Goal: Communication & Community: Answer question/provide support

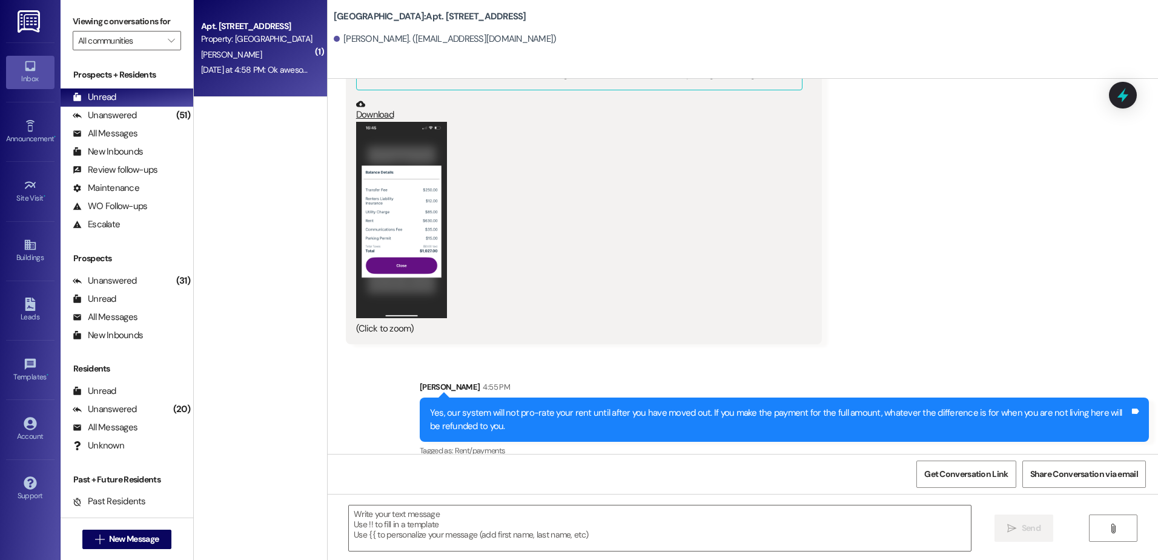
scroll to position [13939, 0]
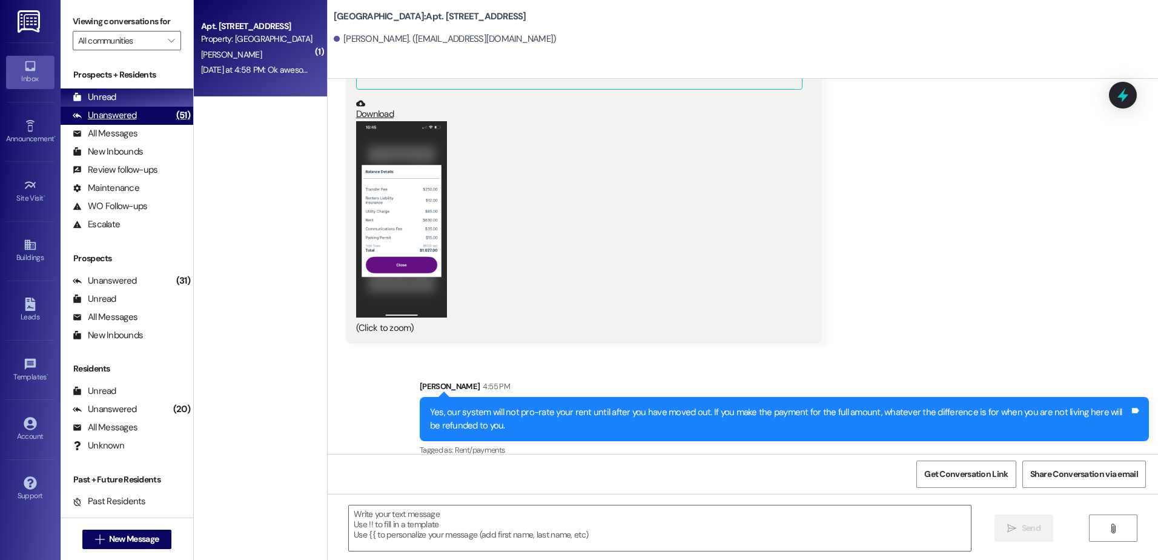
drag, startPoint x: 157, startPoint y: 112, endPoint x: 157, endPoint y: 106, distance: 6.1
click at [157, 111] on div "Unanswered (51)" at bounding box center [127, 116] width 133 height 18
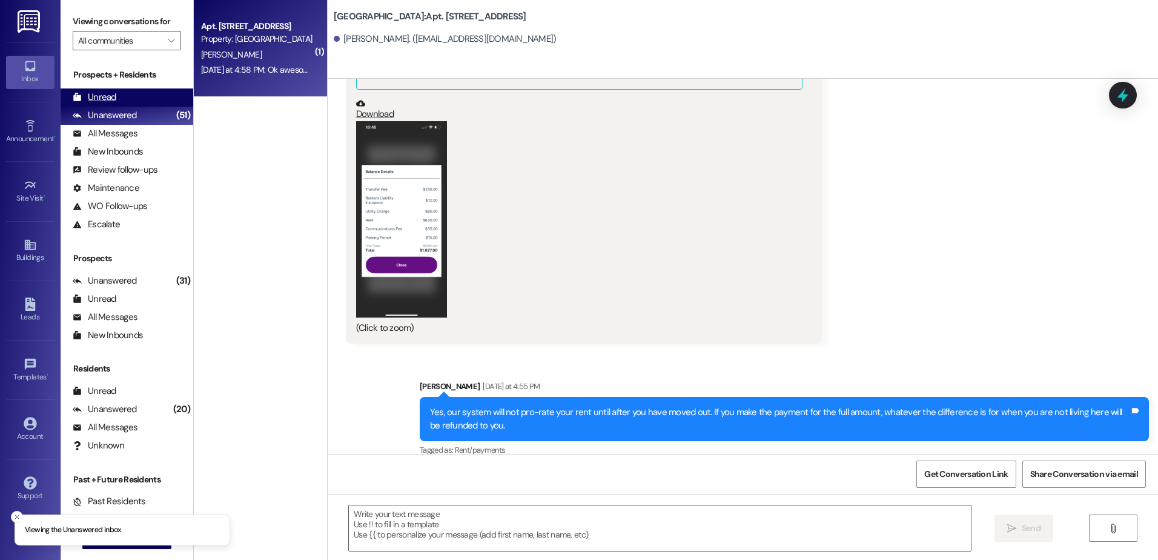
click at [154, 102] on div "Unread (0)" at bounding box center [127, 97] width 133 height 18
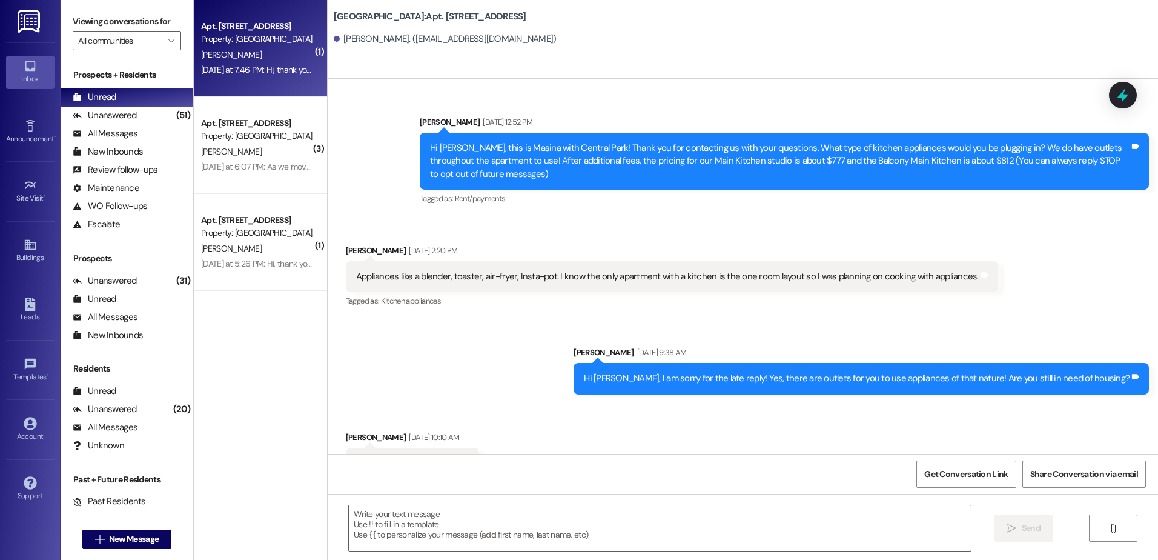
scroll to position [13938, 0]
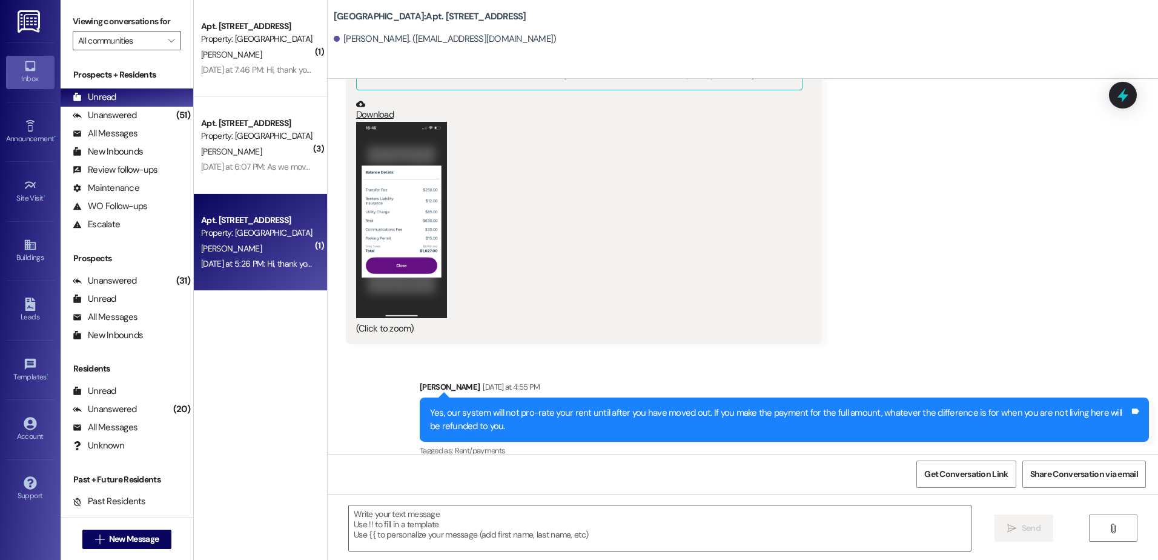
click at [246, 245] on div "[PERSON_NAME]" at bounding box center [257, 248] width 114 height 15
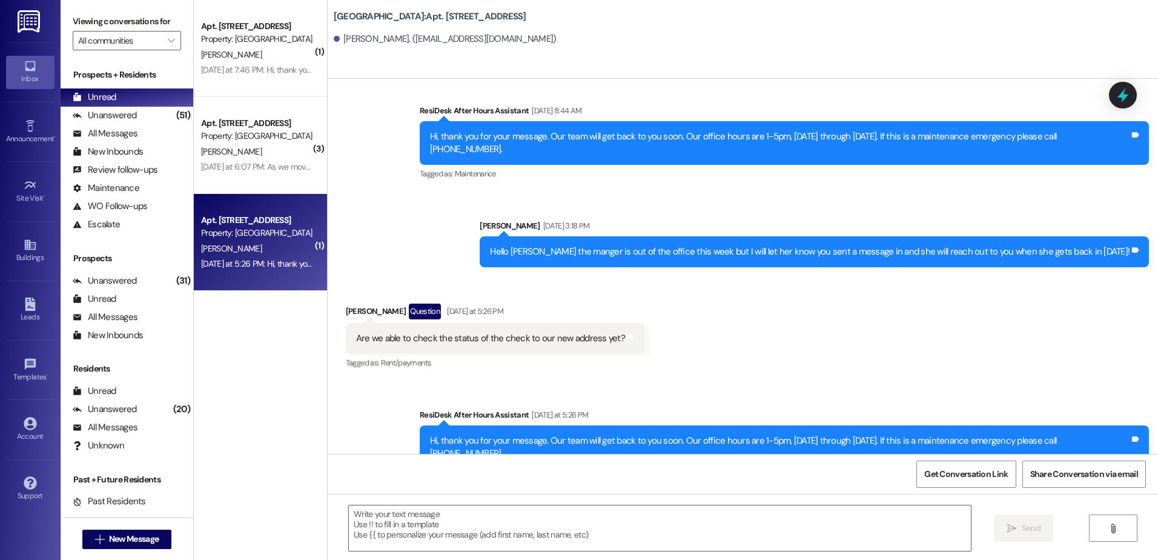
scroll to position [1846, 0]
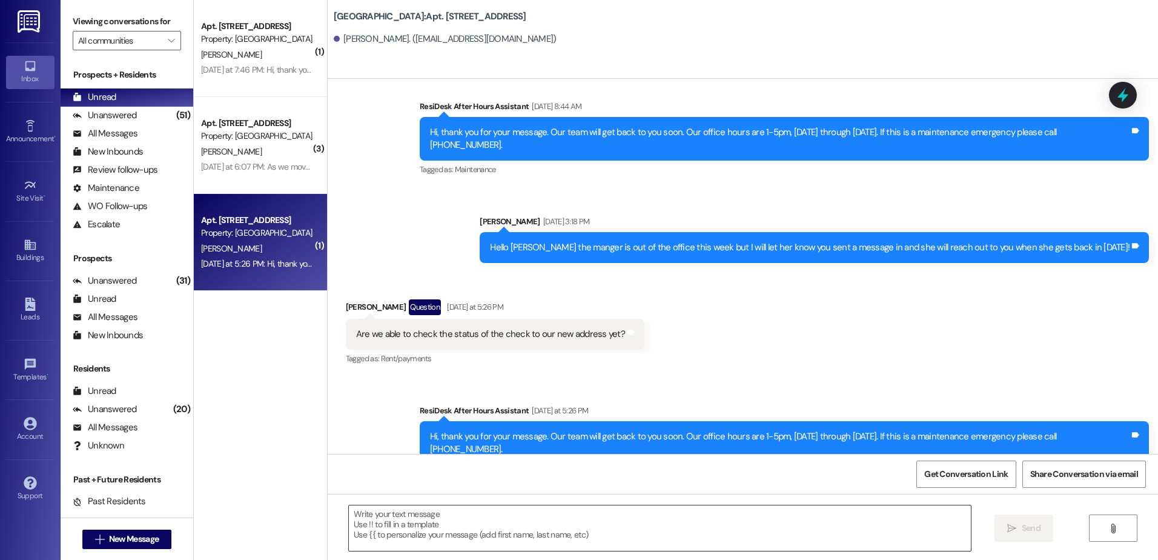
click at [379, 520] on textarea at bounding box center [659, 527] width 621 height 45
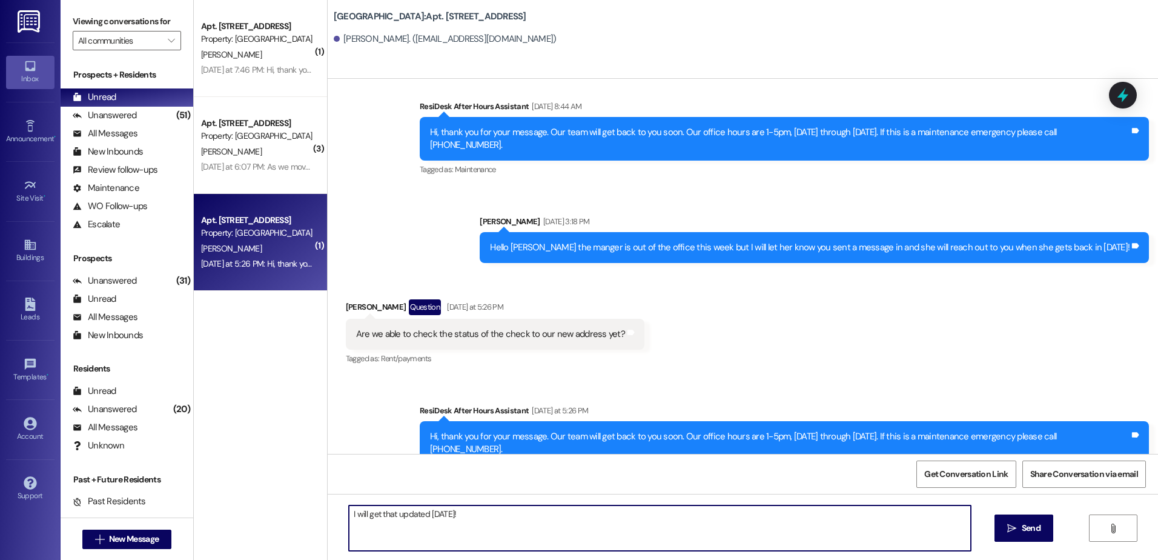
type textarea "I will get that updated [DATE]!"
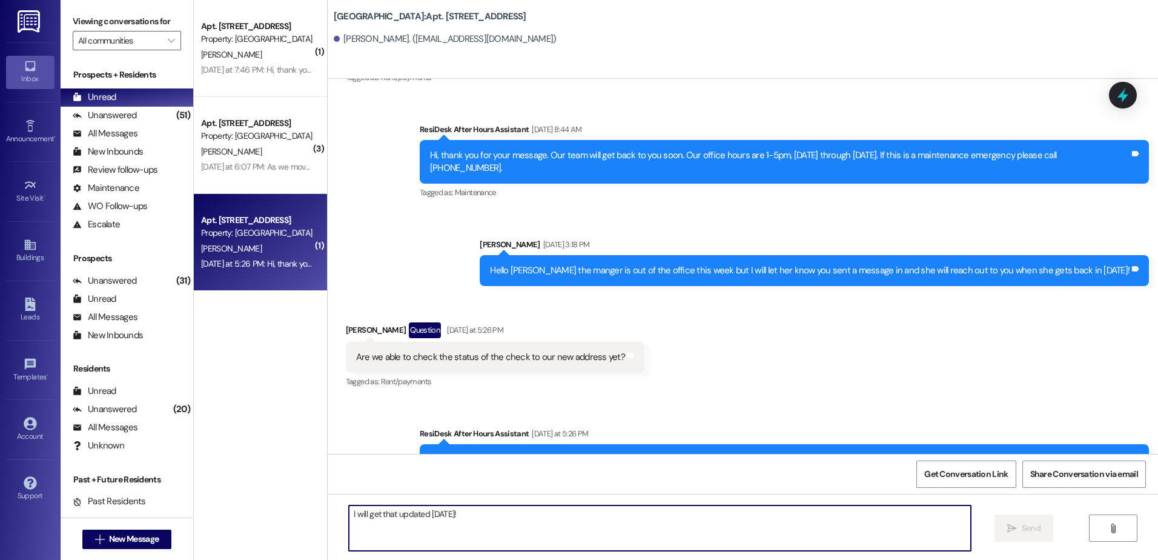
scroll to position [1930, 0]
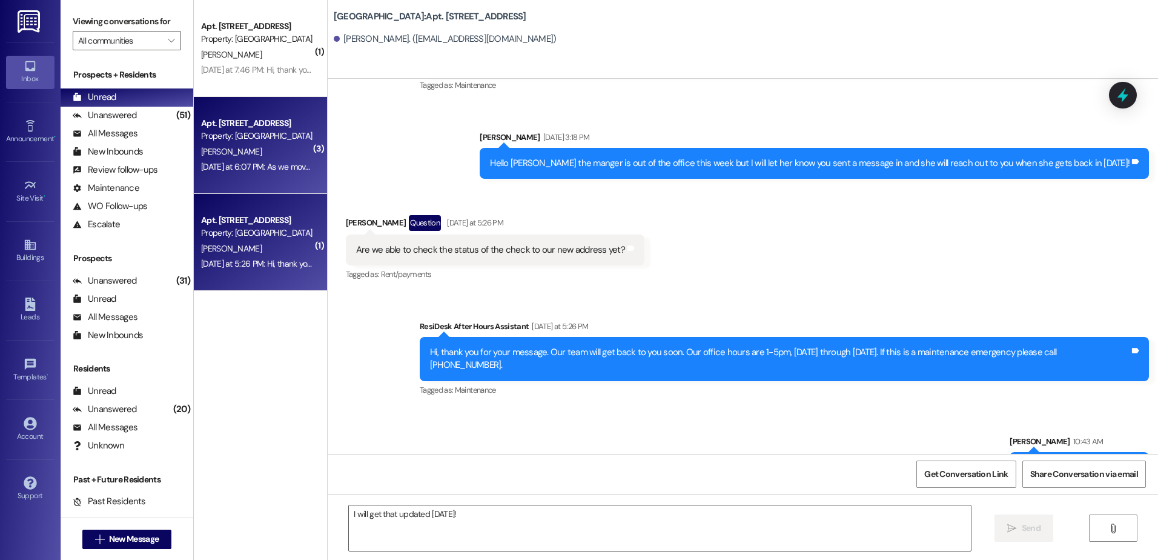
click at [271, 181] on div "Apt. 248, [GEOGRAPHIC_DATA] Property: [GEOGRAPHIC_DATA] [PERSON_NAME] [DATE] at…" at bounding box center [260, 145] width 133 height 97
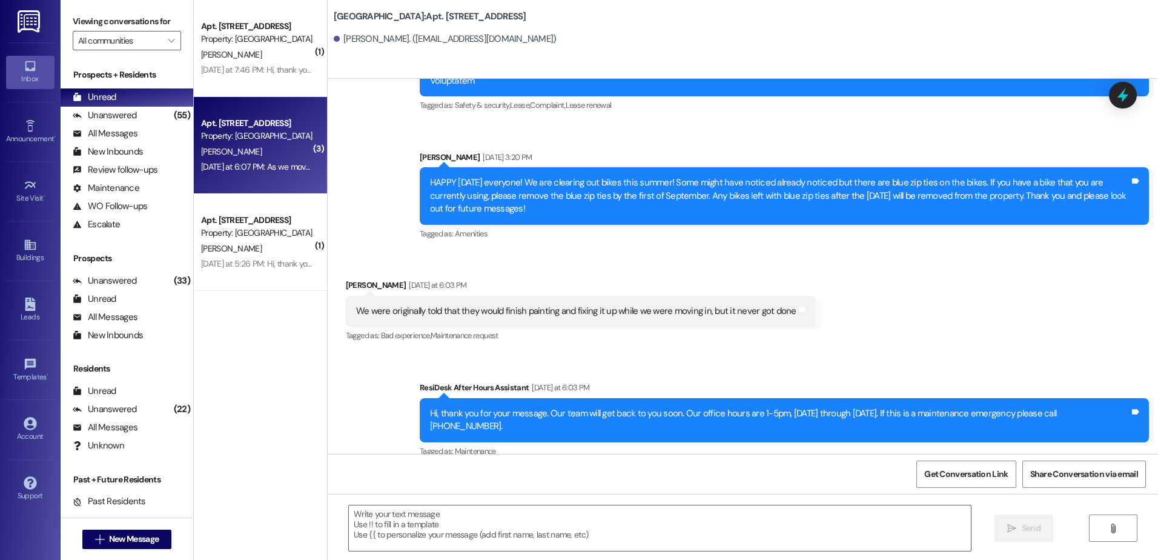
scroll to position [13964, 0]
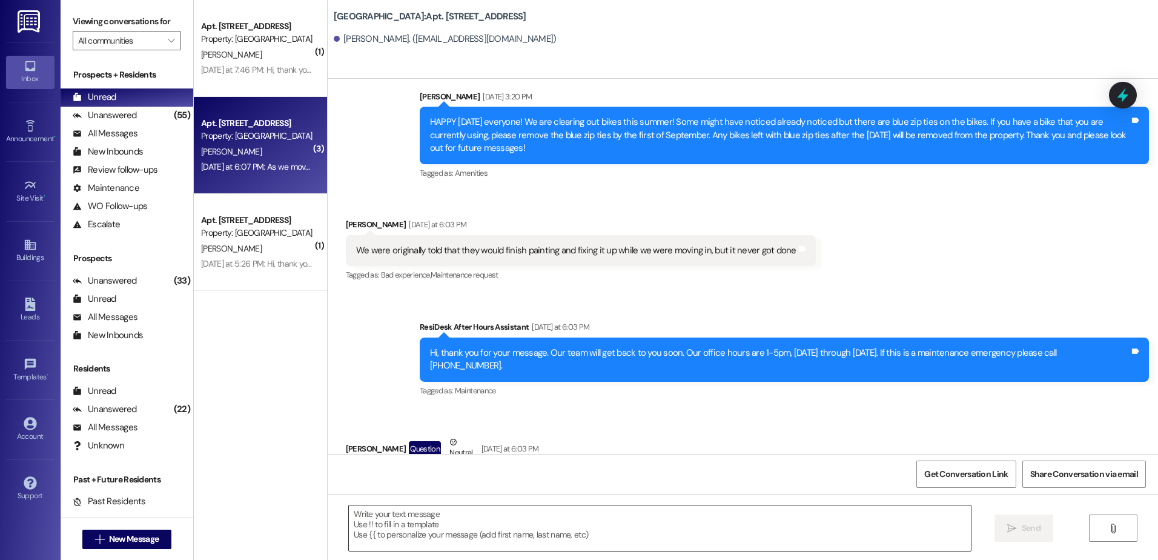
click at [404, 538] on textarea at bounding box center [659, 527] width 621 height 45
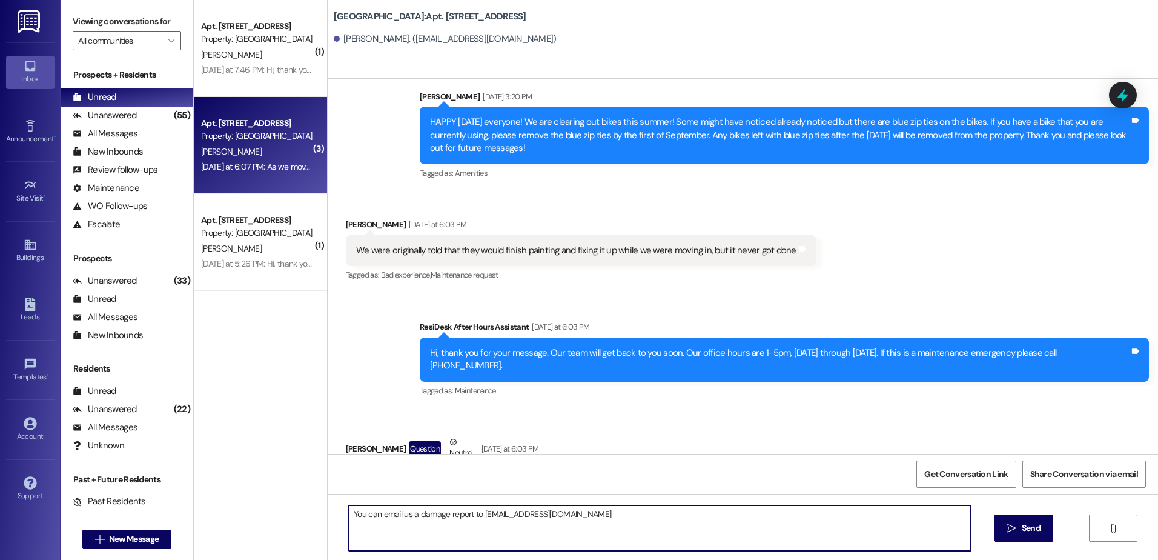
type textarea "You can email us a damage report to [EMAIL_ADDRESS][DOMAIN_NAME]"
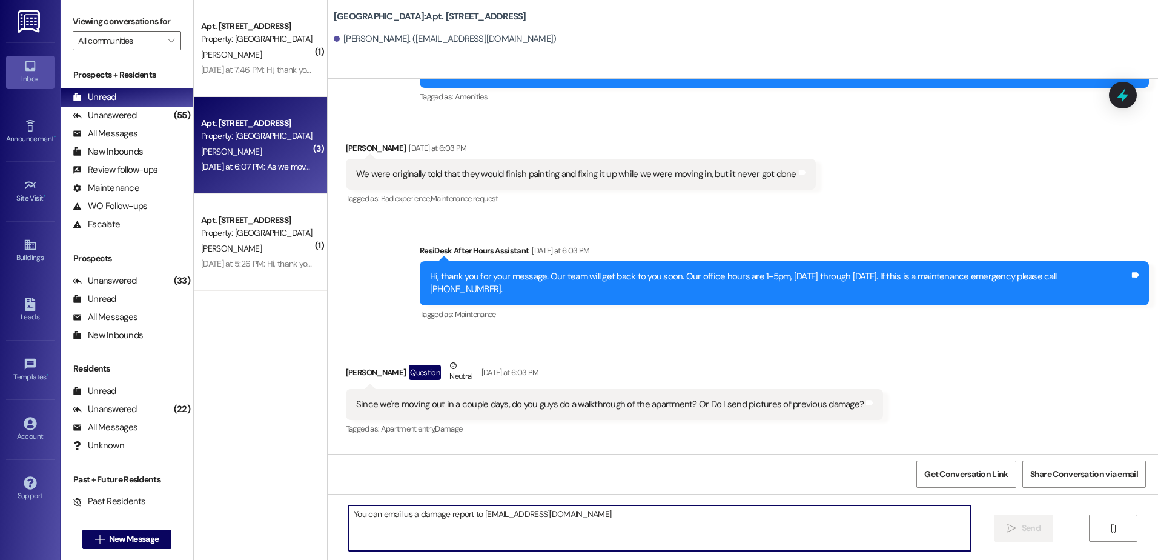
scroll to position [14048, 0]
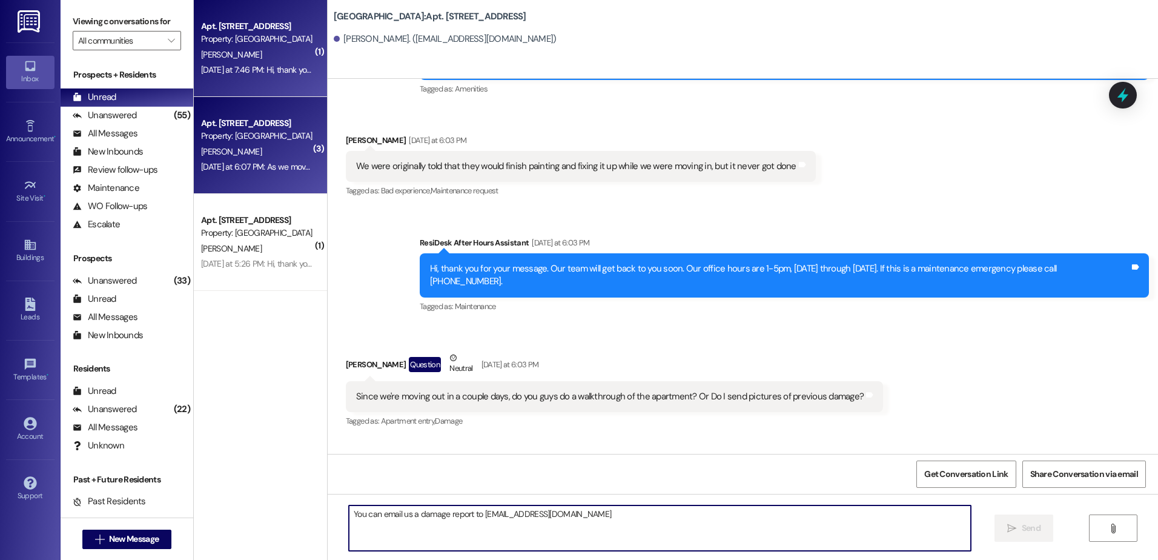
click at [273, 67] on div "[DATE] at 7:46 PM: Hi, thank you for your message. Our team will get back to yo…" at bounding box center [556, 69] width 711 height 11
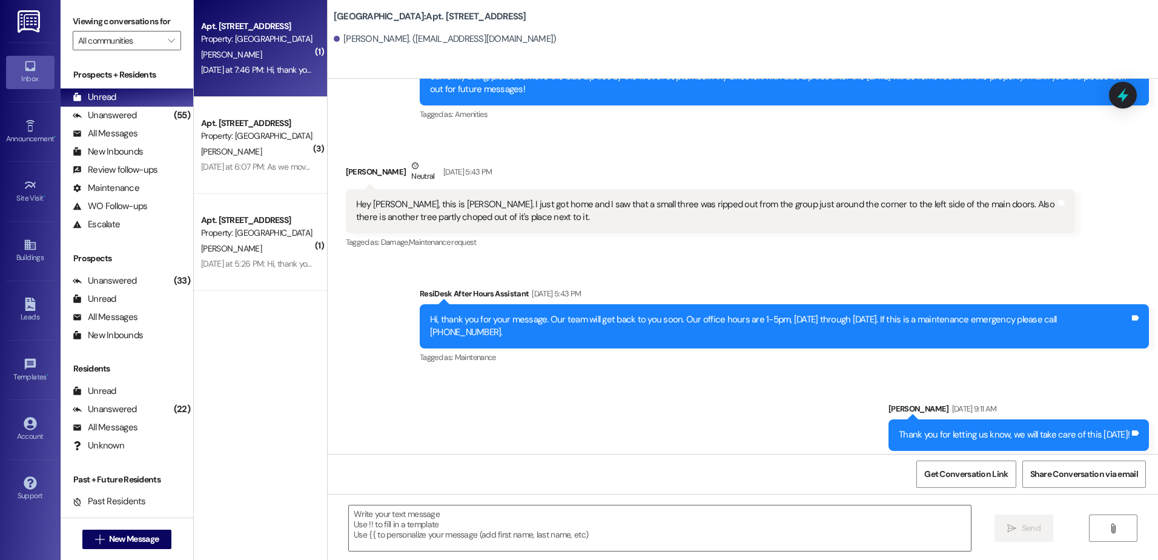
scroll to position [7998, 0]
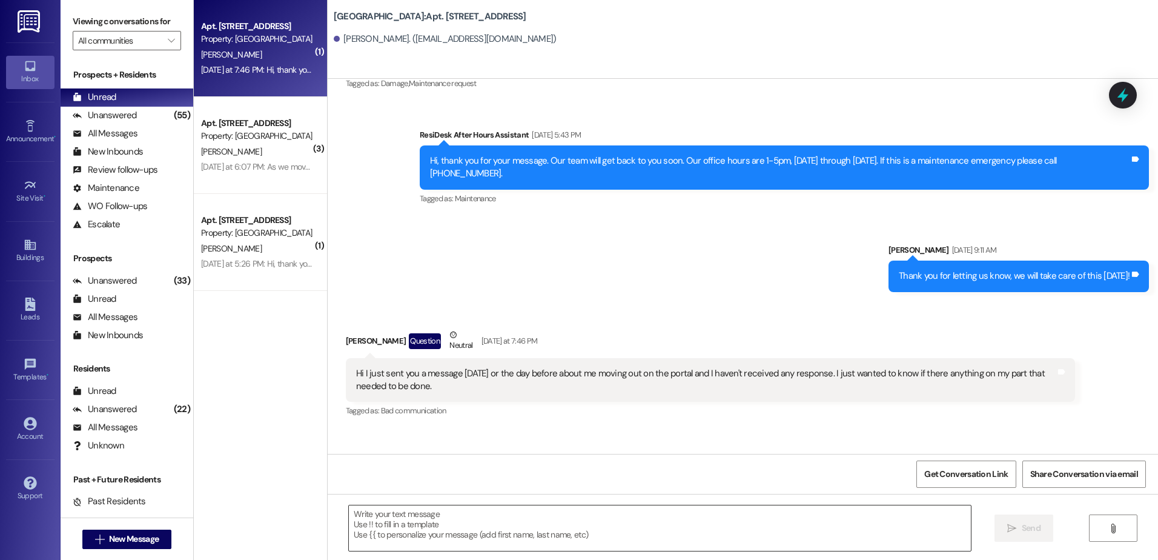
click at [402, 523] on textarea at bounding box center [659, 527] width 621 height 45
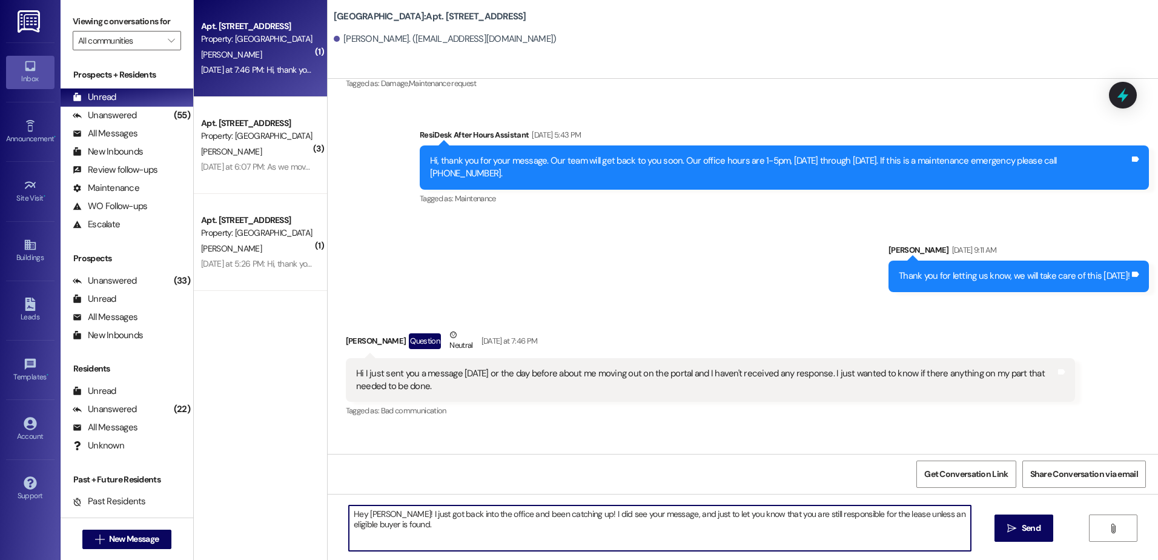
click at [387, 526] on textarea "Hey [PERSON_NAME]! I just got back into the office and been catching up! I did …" at bounding box center [659, 527] width 621 height 45
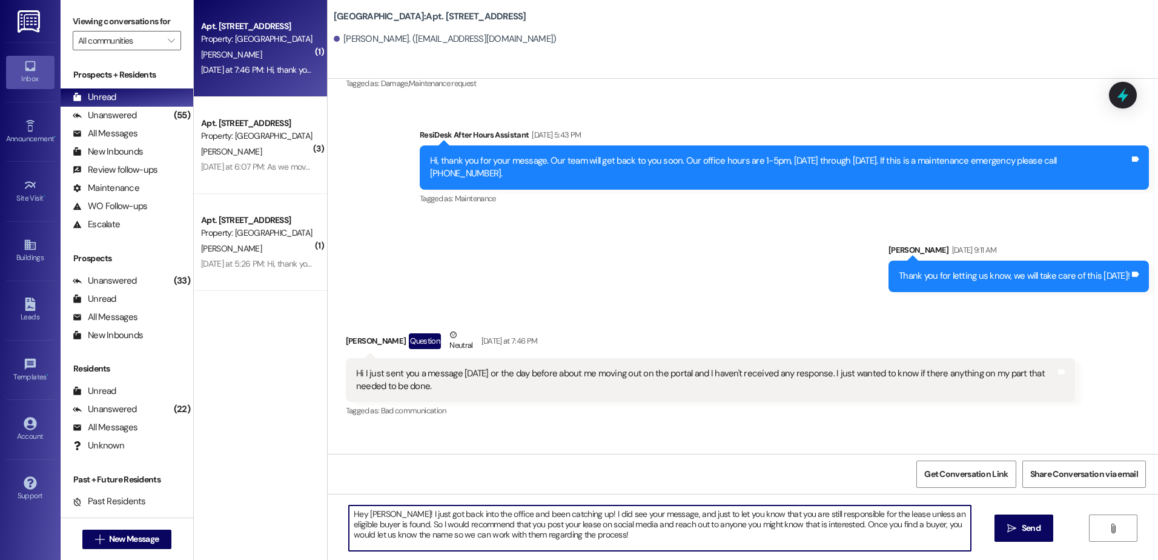
type textarea "Hey [PERSON_NAME]! I just got back into the office and been catching up! I did …"
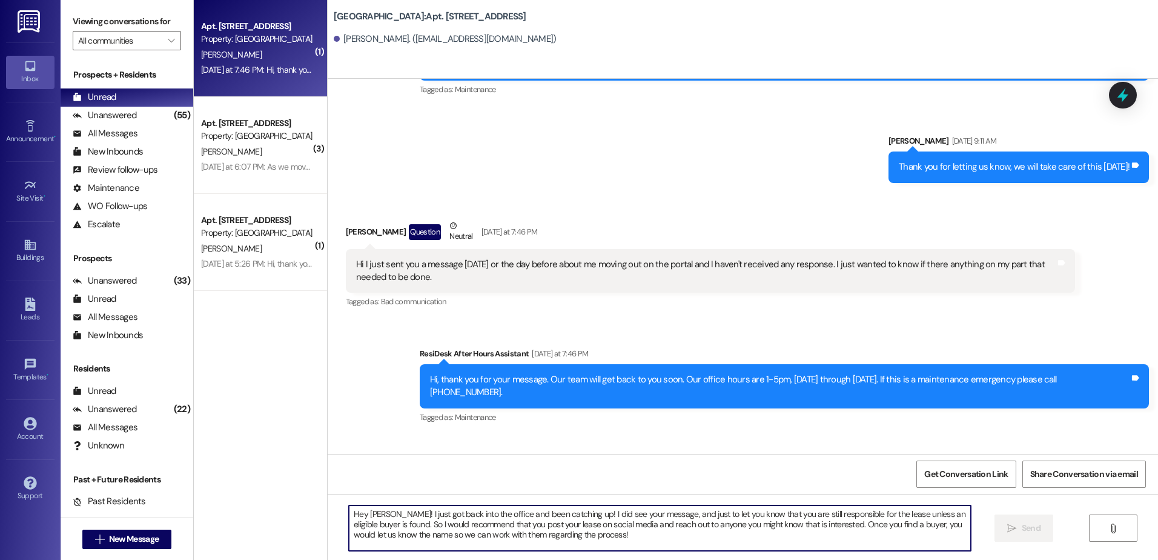
scroll to position [8108, 0]
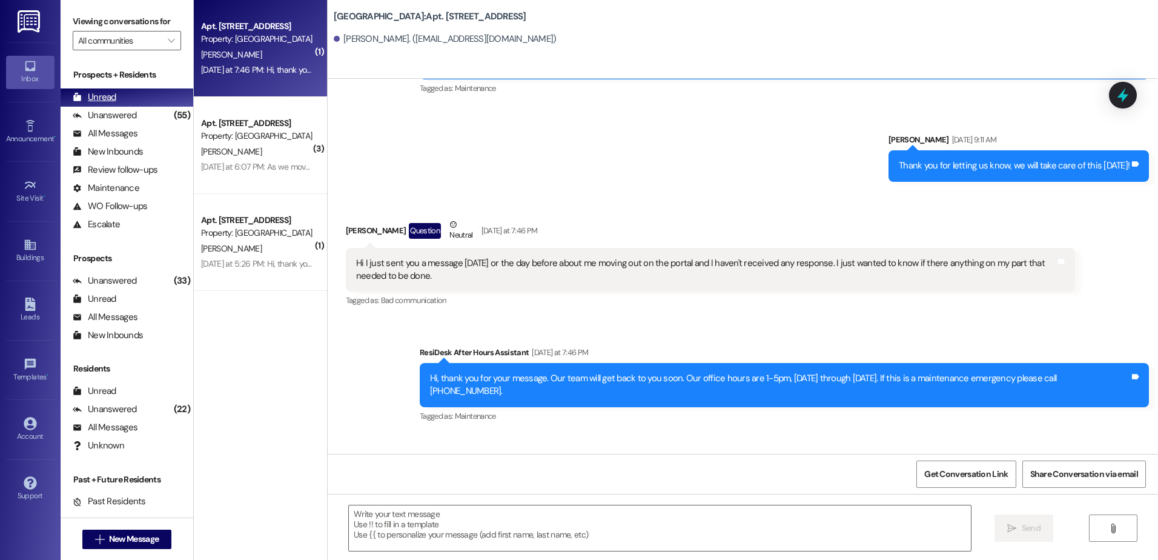
drag, startPoint x: 114, startPoint y: 115, endPoint x: 118, endPoint y: 99, distance: 16.2
click at [115, 114] on div "Unanswered" at bounding box center [105, 115] width 64 height 13
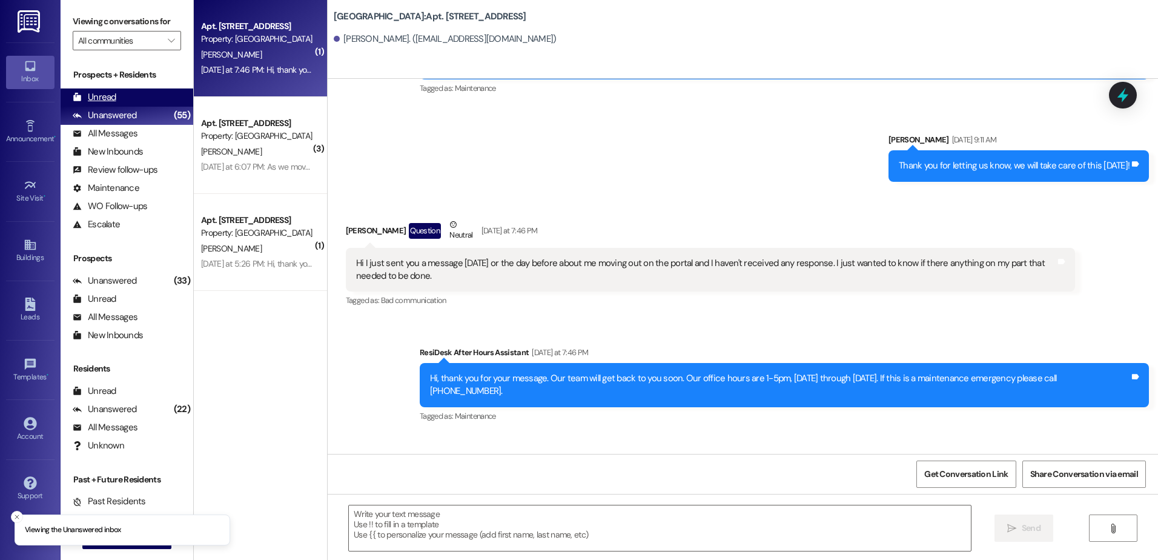
click at [118, 99] on div "Unread (0)" at bounding box center [127, 97] width 133 height 18
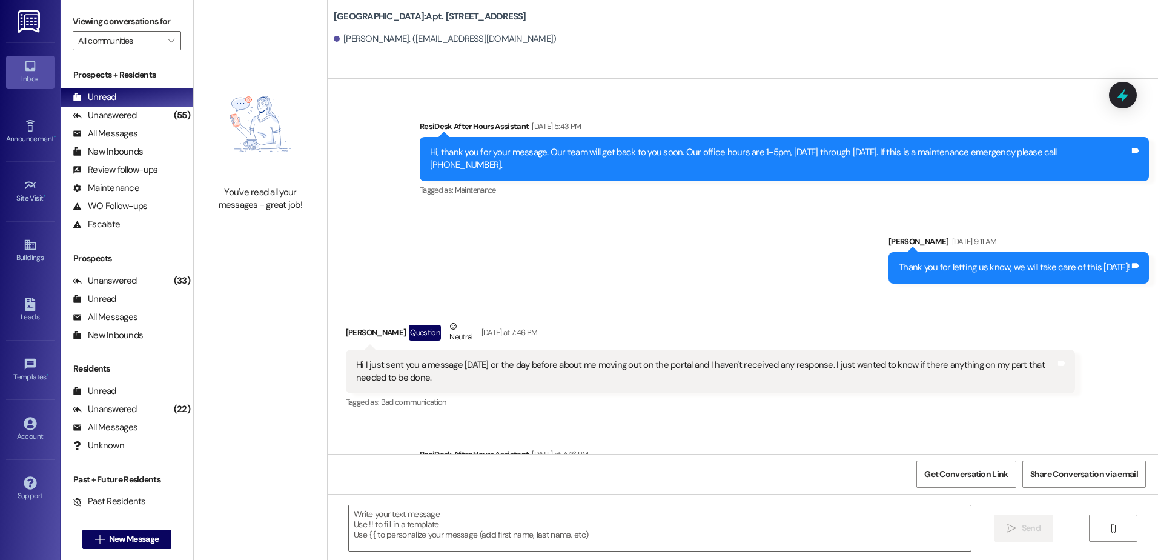
scroll to position [8126, 0]
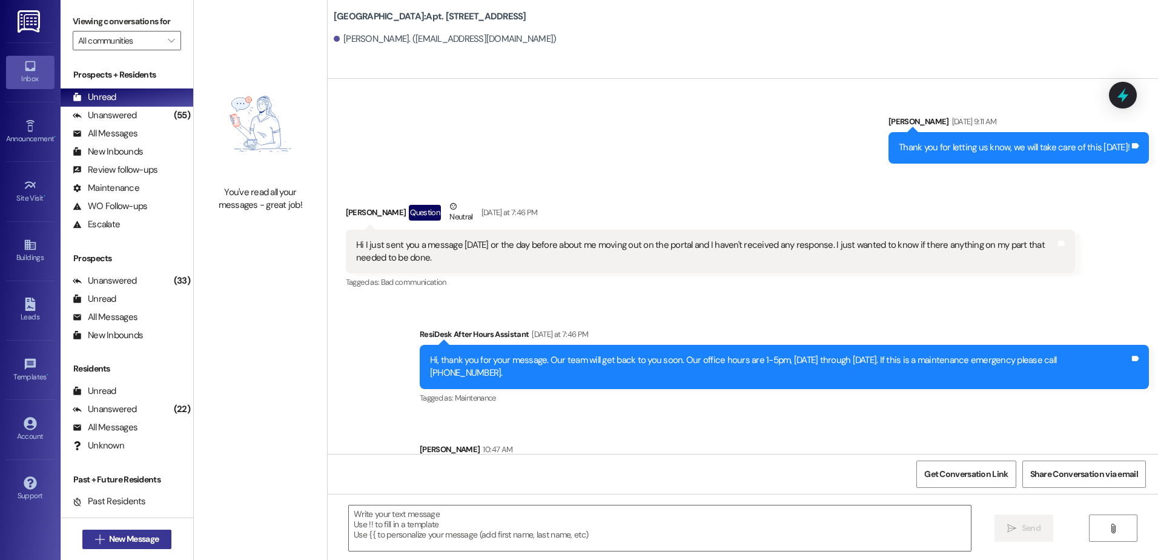
click at [109, 544] on span "New Message" at bounding box center [134, 538] width 50 height 13
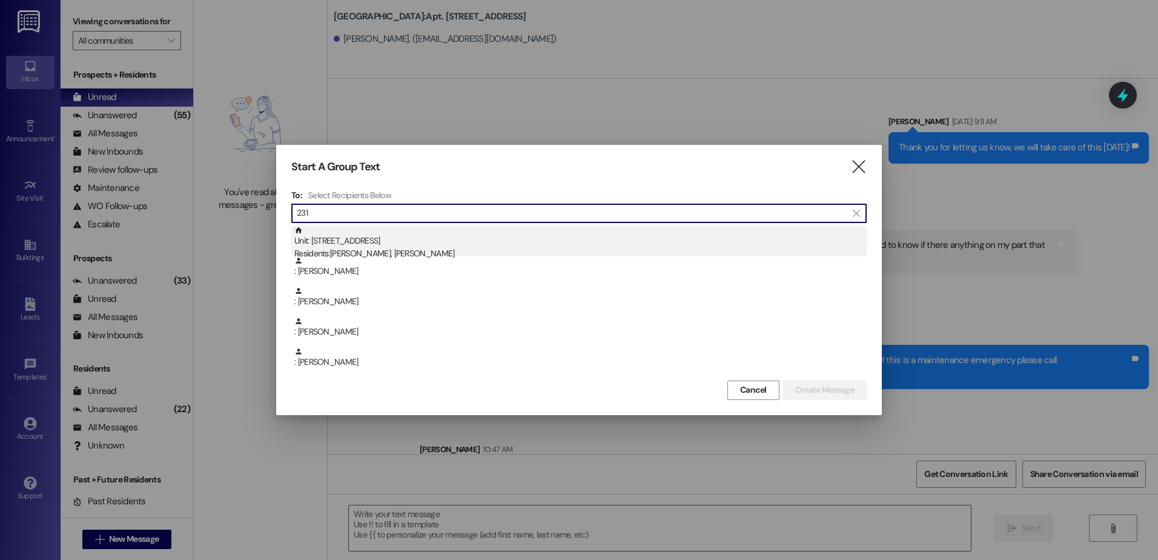
type input "231"
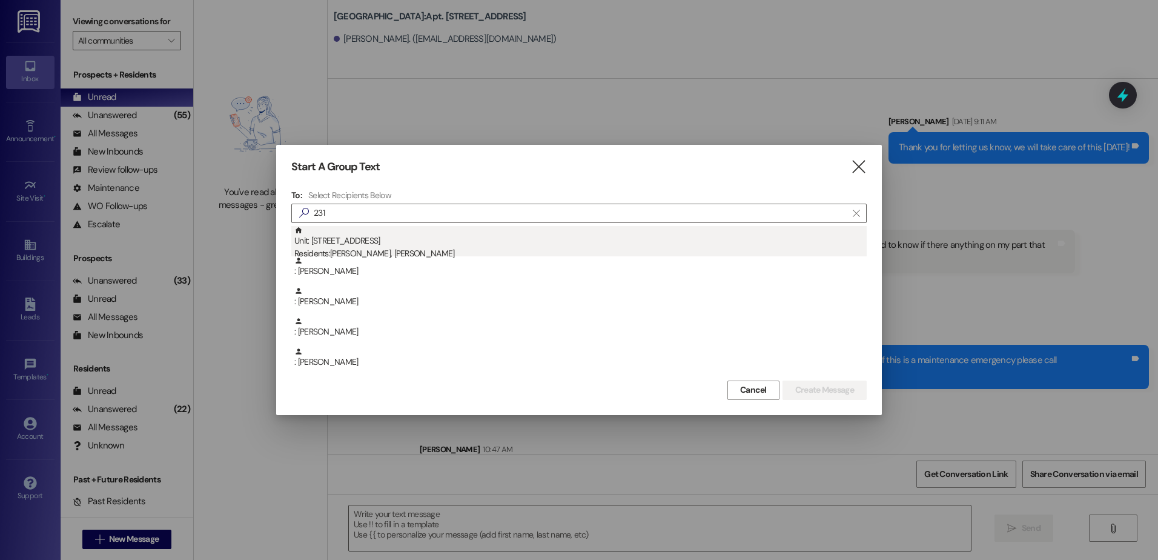
click at [382, 245] on div "Unit: 231 - 1 Central Park Residents: [PERSON_NAME], [PERSON_NAME]" at bounding box center [580, 243] width 572 height 35
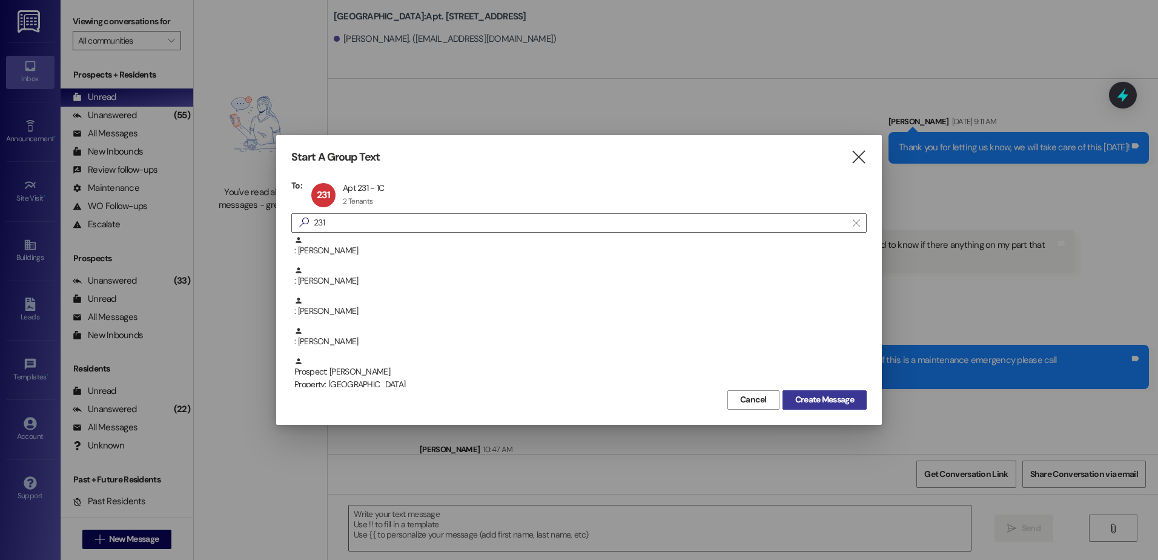
click at [833, 399] on span "Create Message" at bounding box center [824, 399] width 59 height 13
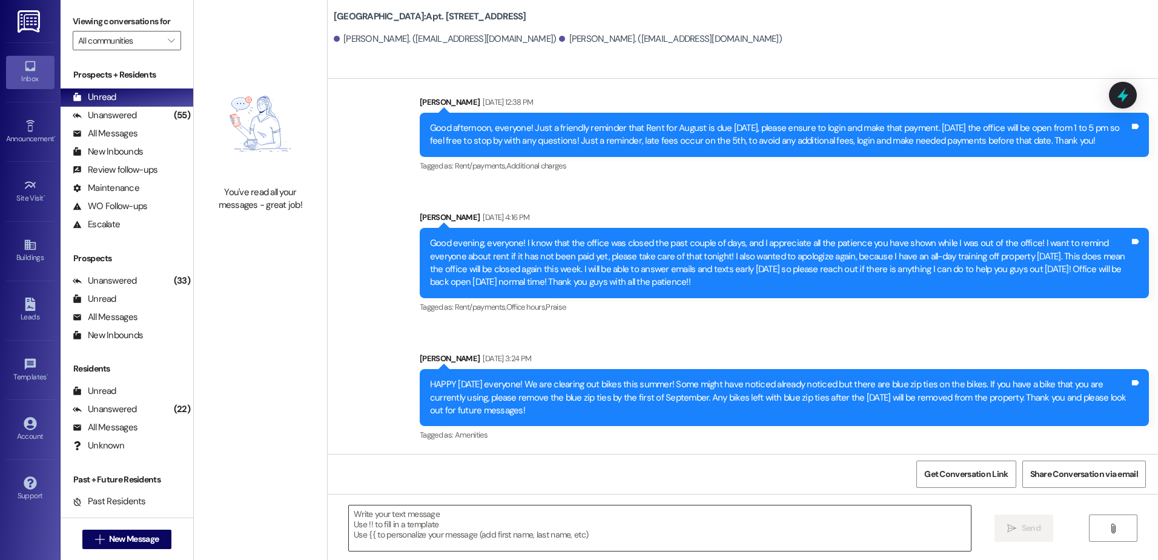
scroll to position [7372, 0]
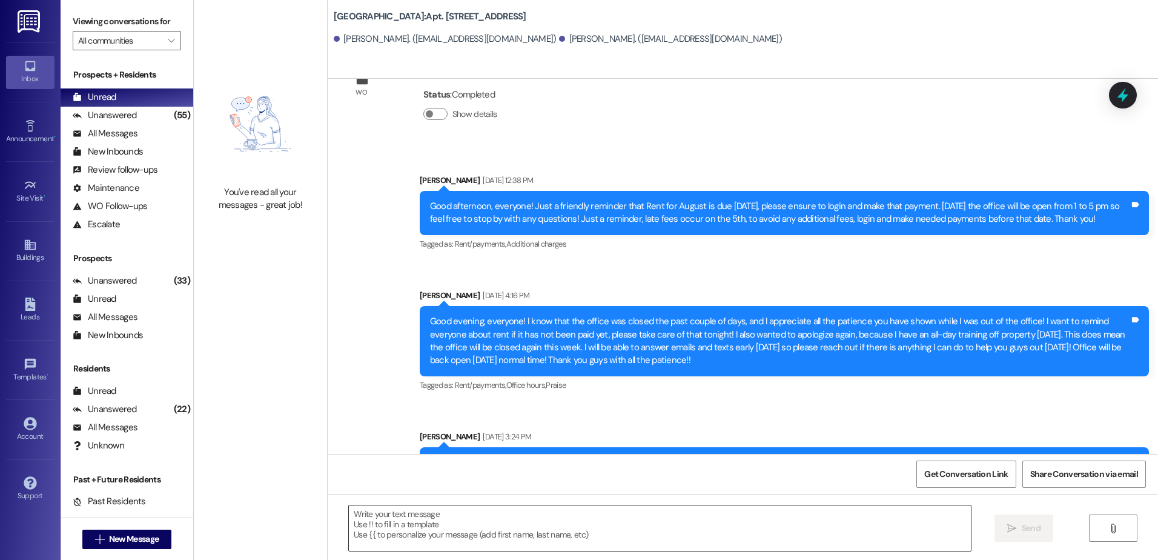
click at [435, 522] on textarea at bounding box center [659, 527] width 621 height 45
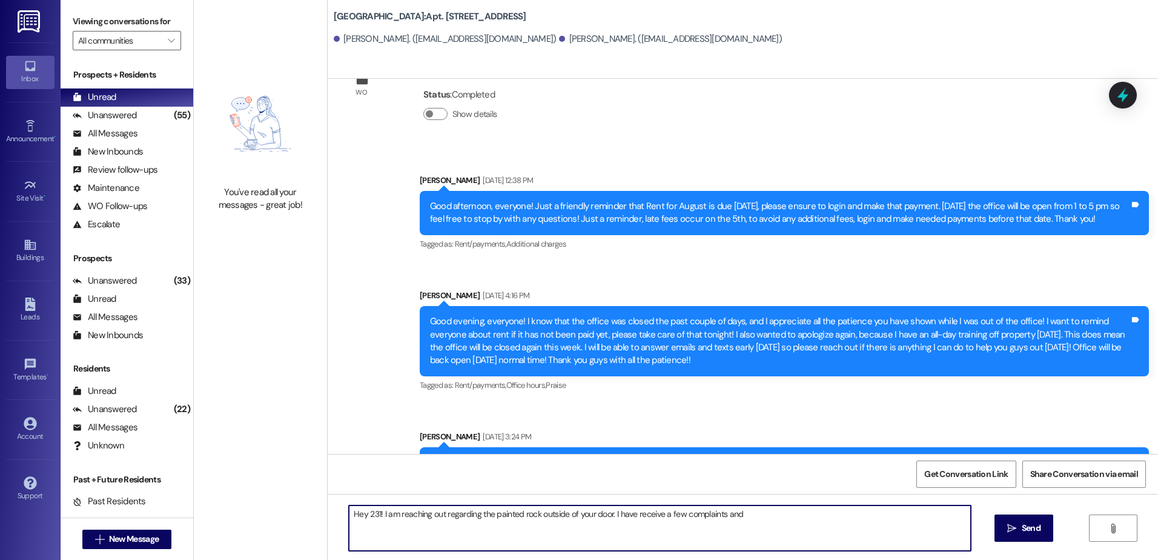
click at [737, 520] on textarea "Hey 231! I am reaching out regarding the painted rock outside of your door. I h…" at bounding box center [659, 527] width 621 height 45
click at [369, 523] on textarea "Hey 231! I am reaching out regarding the painted rock outside of your door. I h…" at bounding box center [659, 527] width 621 height 45
click at [379, 528] on textarea "Hey 231! I am reaching out regarding the painted rock outside of your door. I h…" at bounding box center [659, 527] width 621 height 45
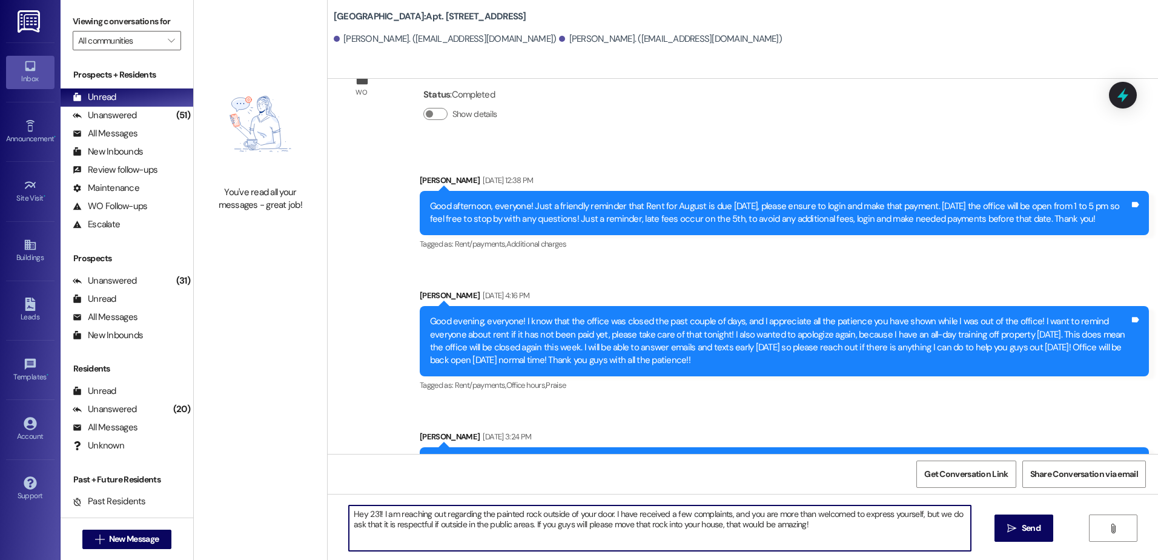
type textarea "Hey 231! I am reaching out regarding the painted rock outside of your door. I h…"
drag, startPoint x: 799, startPoint y: 526, endPoint x: 703, endPoint y: 543, distance: 97.2
click at [703, 543] on textarea "Hey 231! I am reaching out regarding the painted rock outside of your door. I h…" at bounding box center [659, 527] width 621 height 45
click at [795, 528] on textarea "Hey 231! I am reaching out regarding the painted rock outside of your door. I h…" at bounding box center [659, 527] width 621 height 45
click at [1033, 525] on span "Send" at bounding box center [1031, 528] width 19 height 13
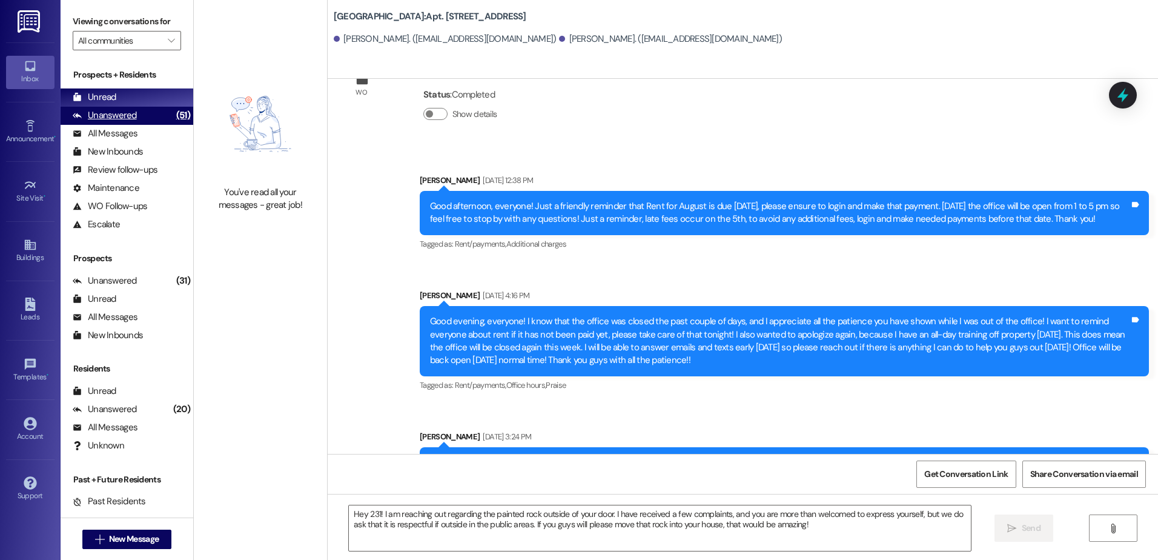
click at [128, 116] on div "Unanswered" at bounding box center [105, 115] width 64 height 13
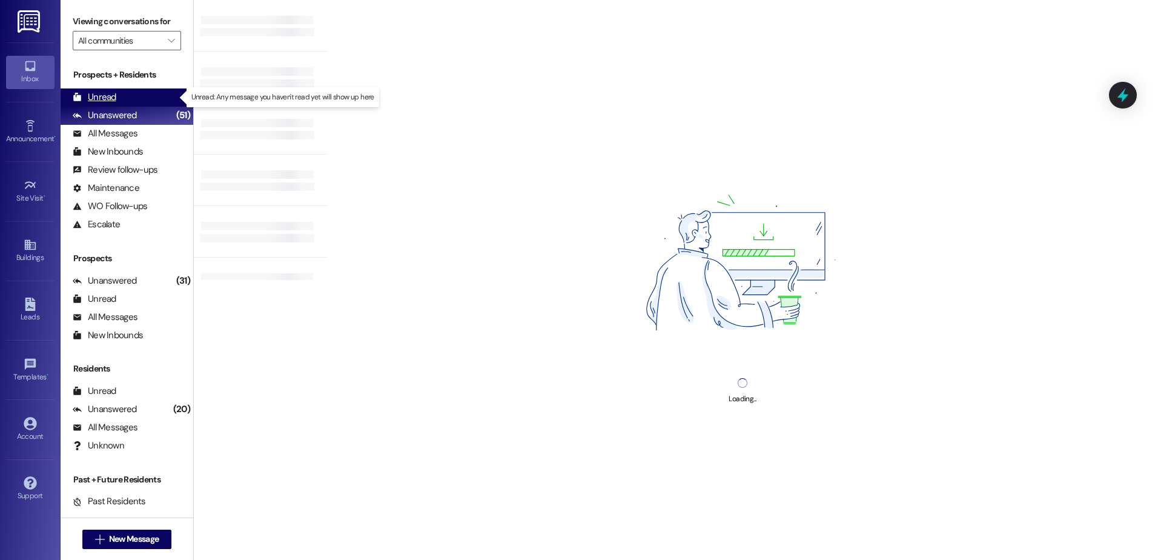
click at [118, 99] on div "Unread (0)" at bounding box center [127, 97] width 133 height 18
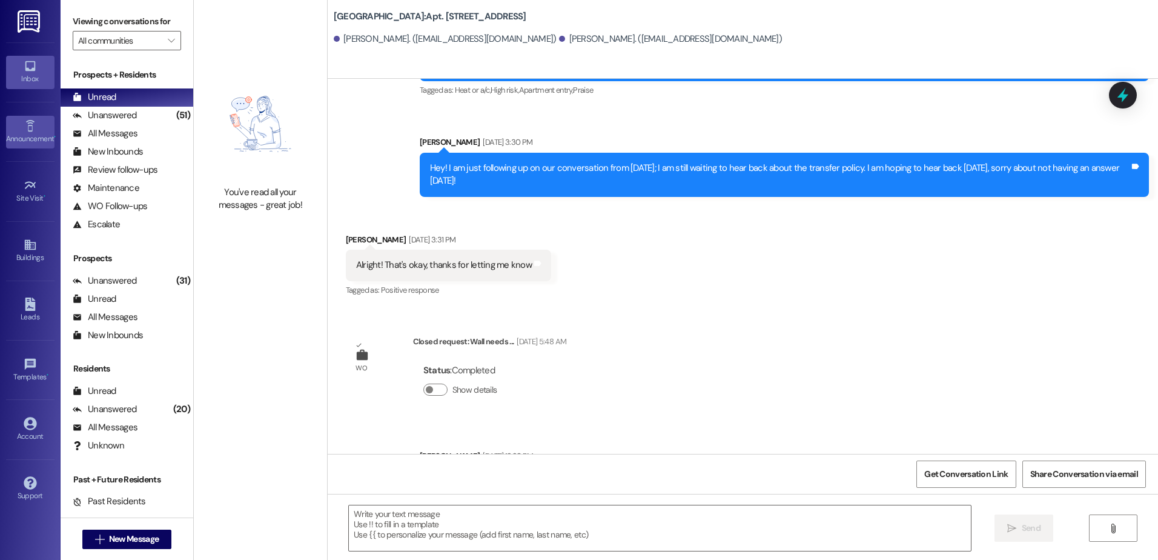
scroll to position [6873, 0]
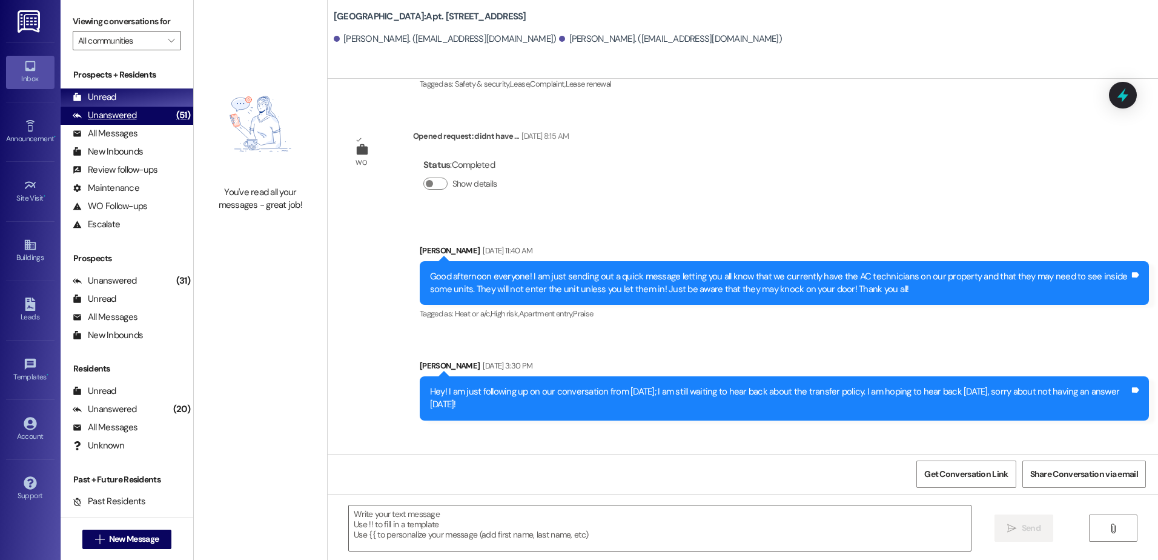
click at [148, 116] on div "Unanswered (51)" at bounding box center [127, 116] width 133 height 18
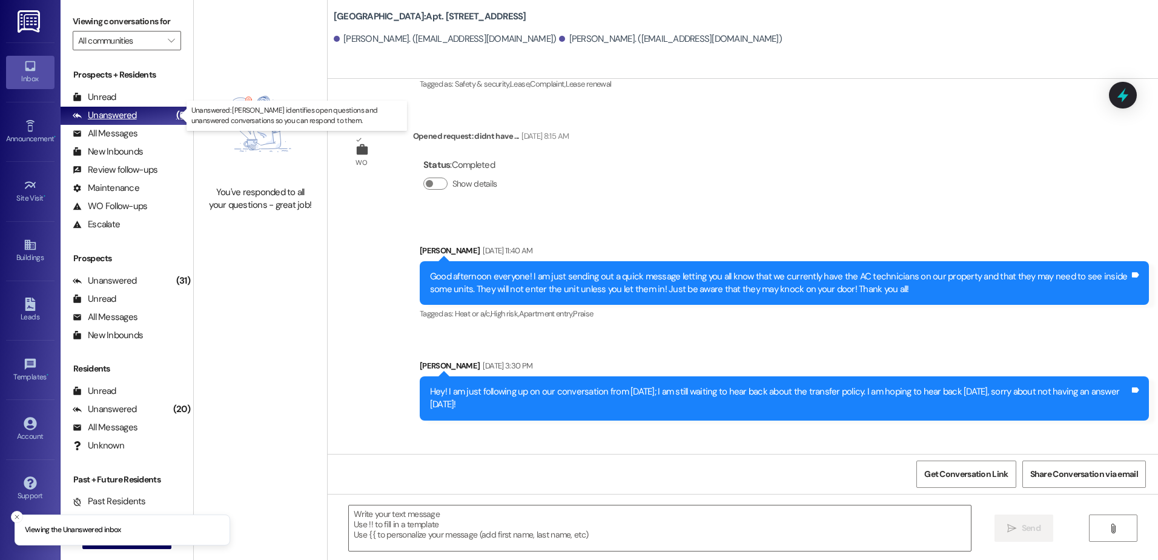
click at [144, 107] on div "Unanswered (51)" at bounding box center [127, 116] width 133 height 18
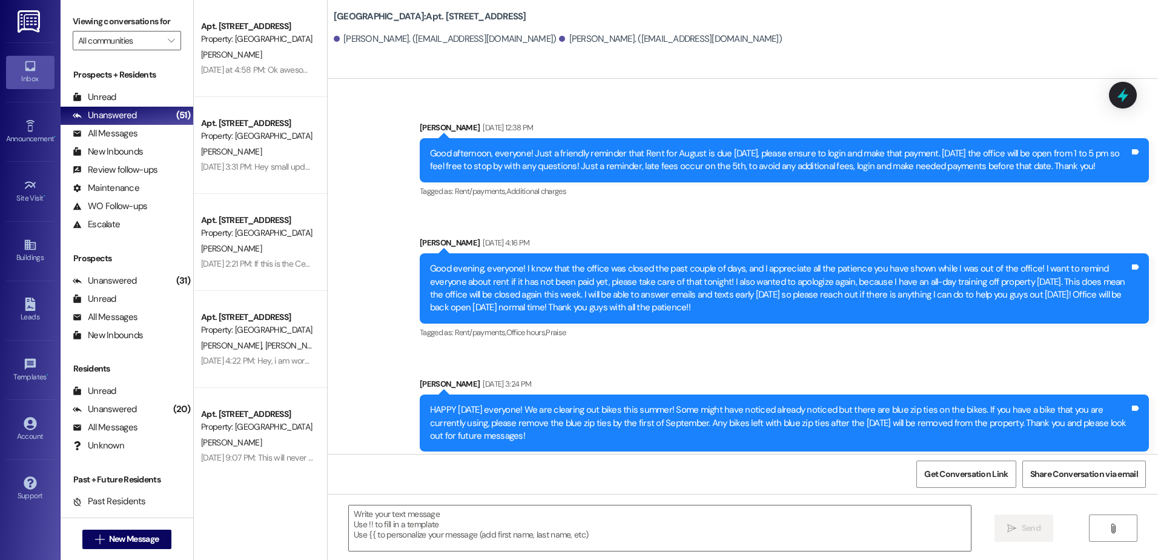
scroll to position [7470, 0]
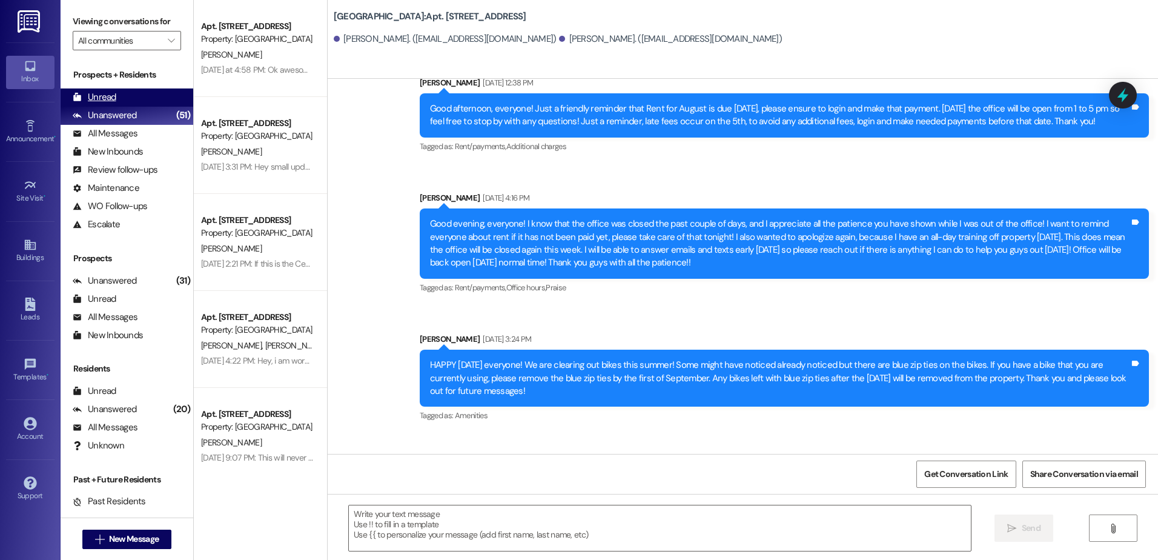
click at [133, 96] on div "Unread (0)" at bounding box center [127, 97] width 133 height 18
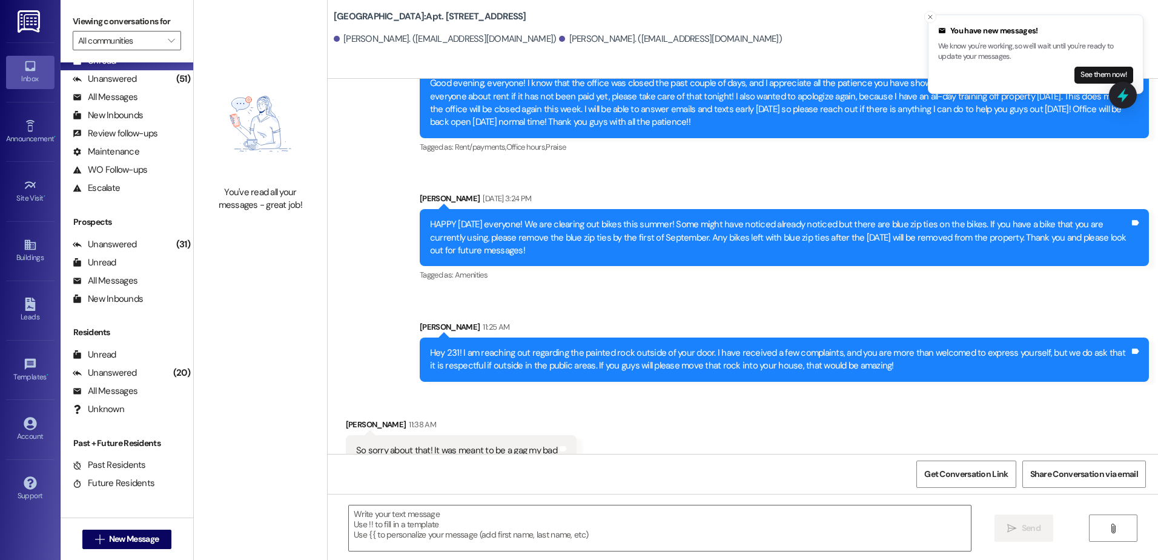
scroll to position [7651, 0]
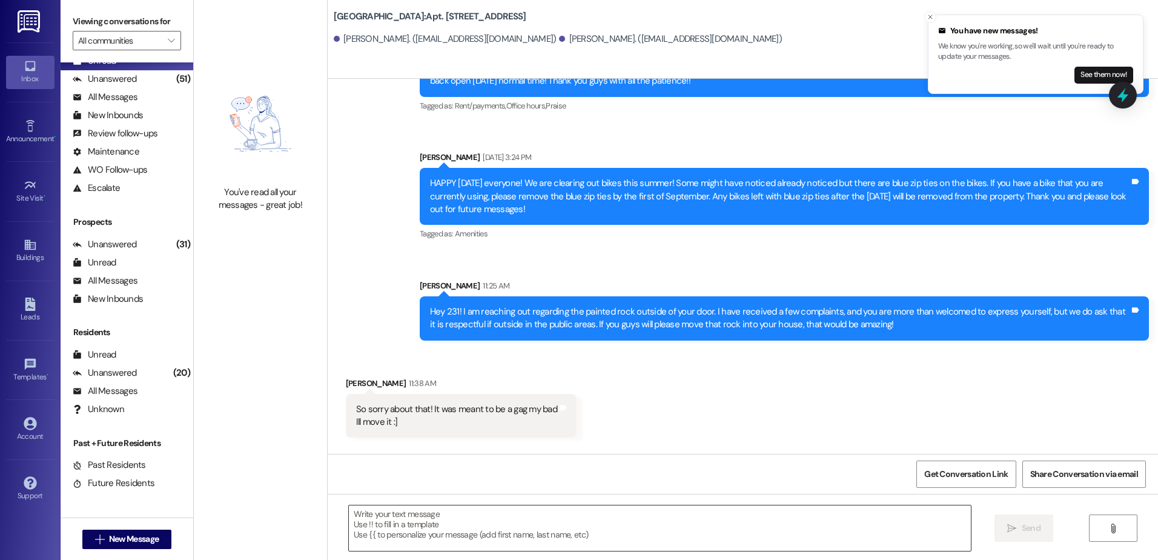
click at [364, 531] on textarea at bounding box center [659, 527] width 621 height 45
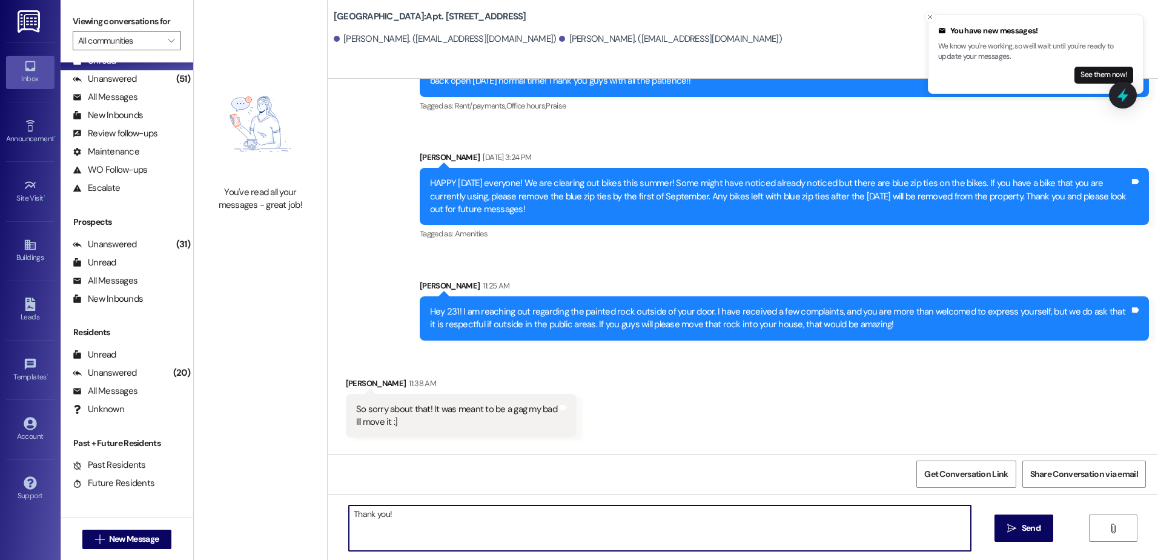
type textarea "Thank you!"
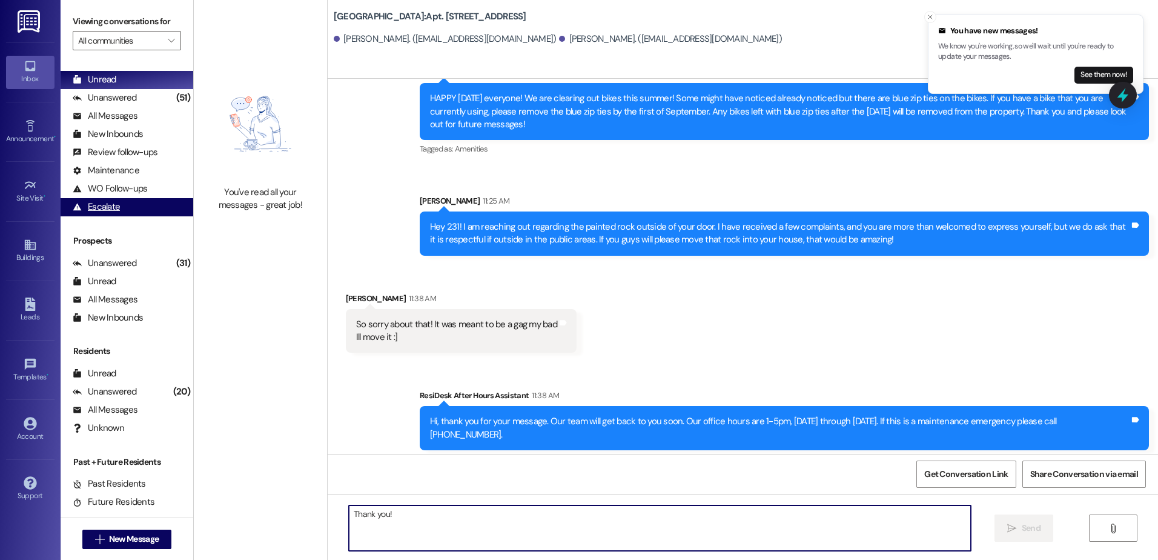
scroll to position [0, 0]
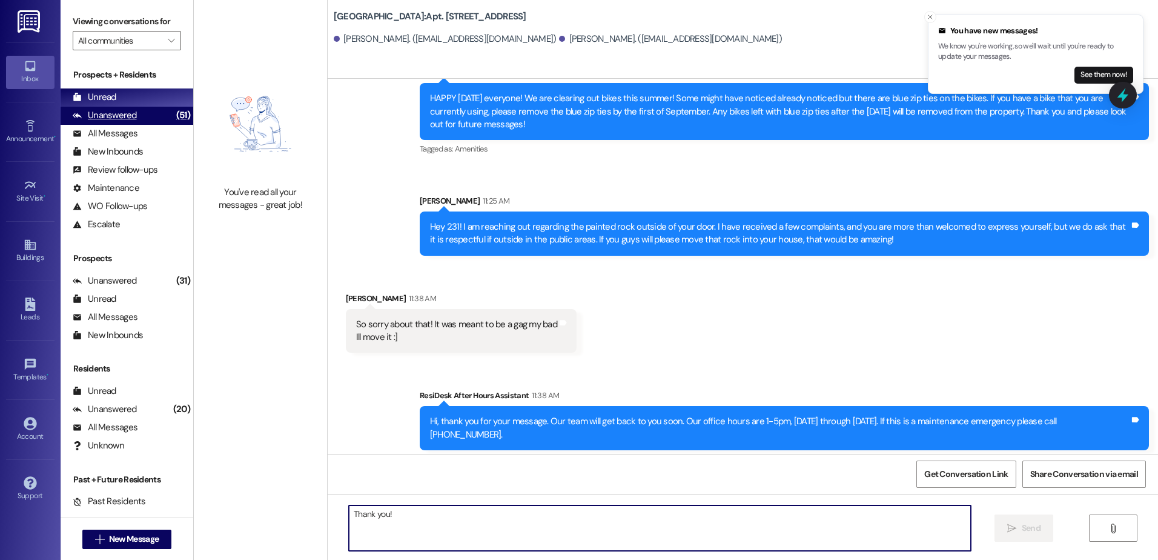
click at [140, 114] on div "Unanswered (51)" at bounding box center [127, 116] width 133 height 18
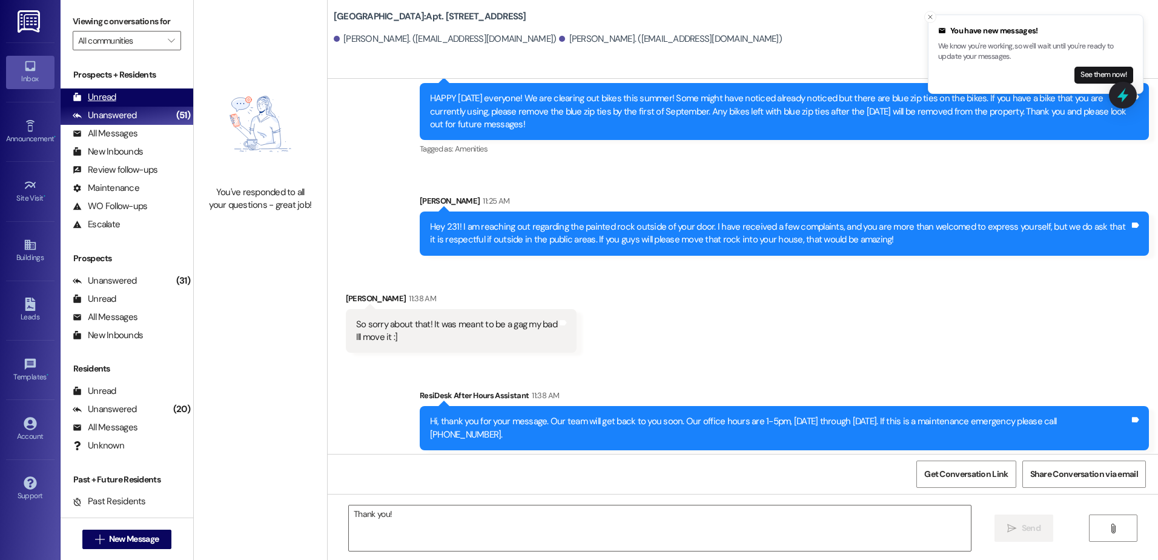
click at [134, 100] on div "Unread (0)" at bounding box center [127, 97] width 133 height 18
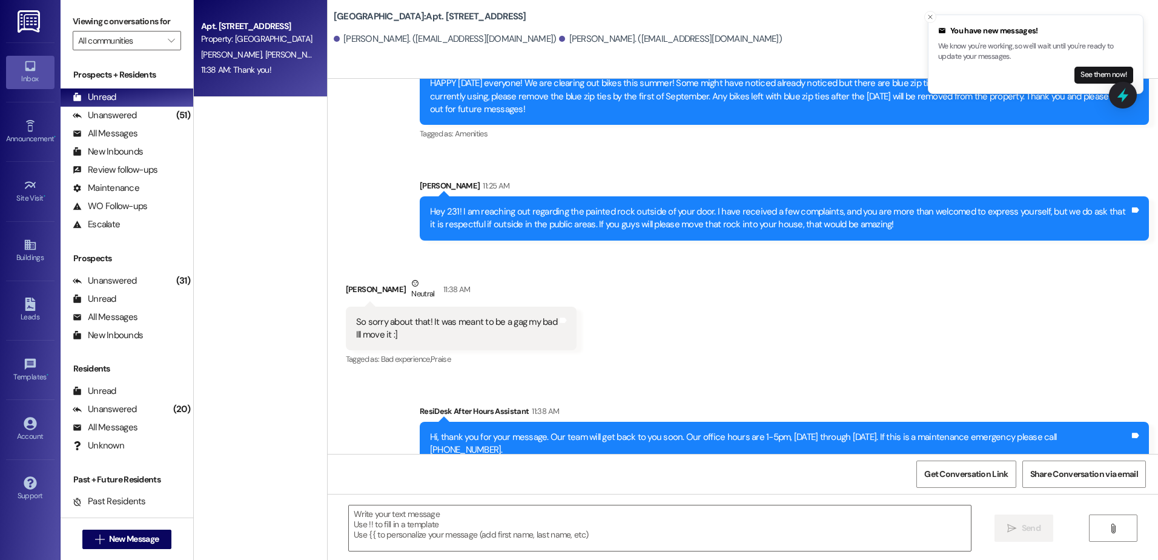
scroll to position [7784, 0]
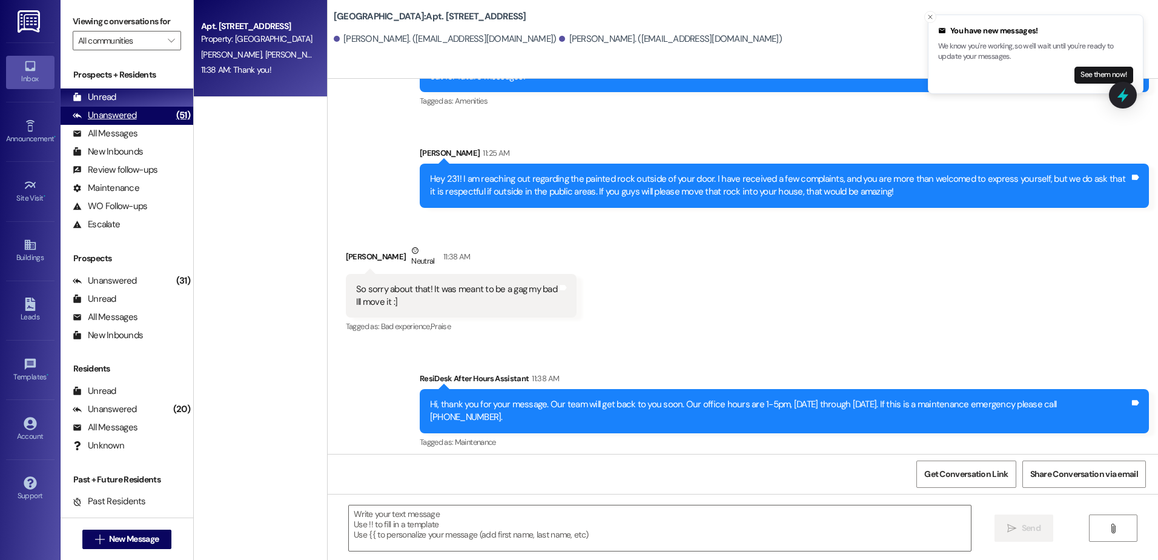
click at [148, 122] on div "Unanswered (51)" at bounding box center [127, 116] width 133 height 18
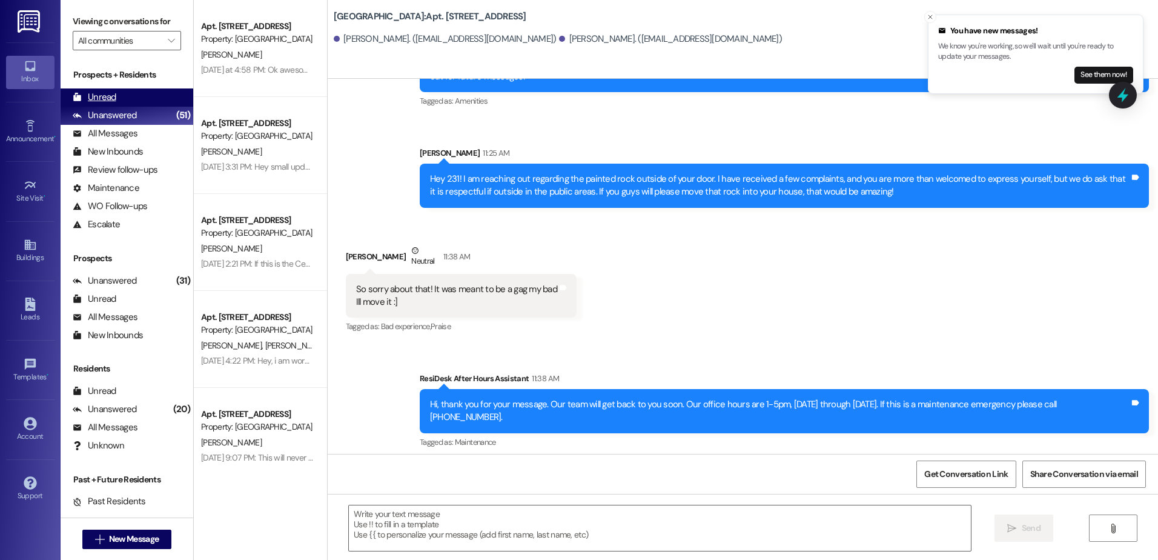
click at [124, 97] on div "Unread (0)" at bounding box center [127, 97] width 133 height 18
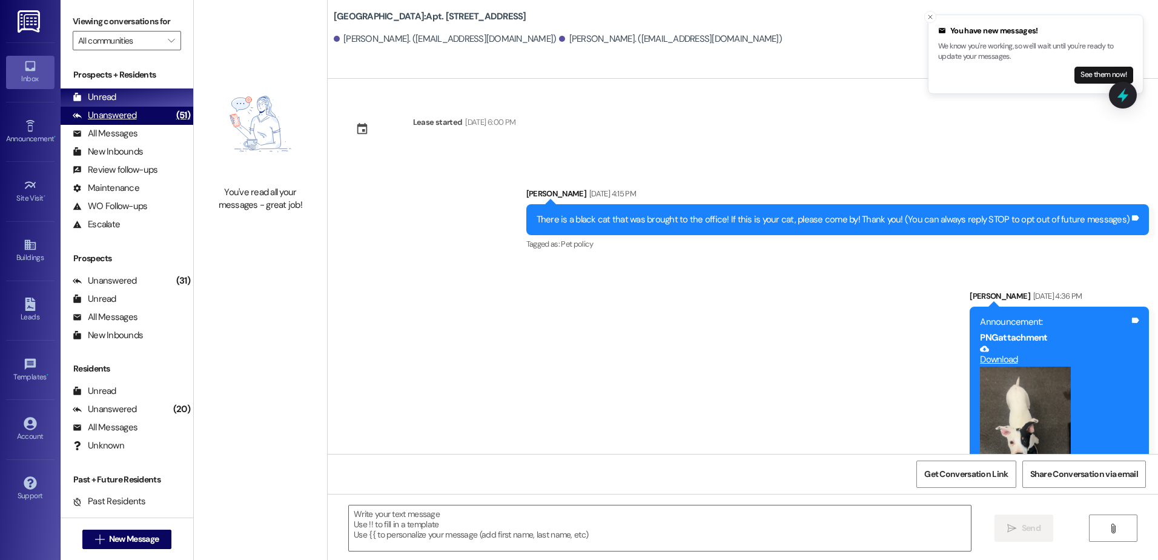
scroll to position [7597, 0]
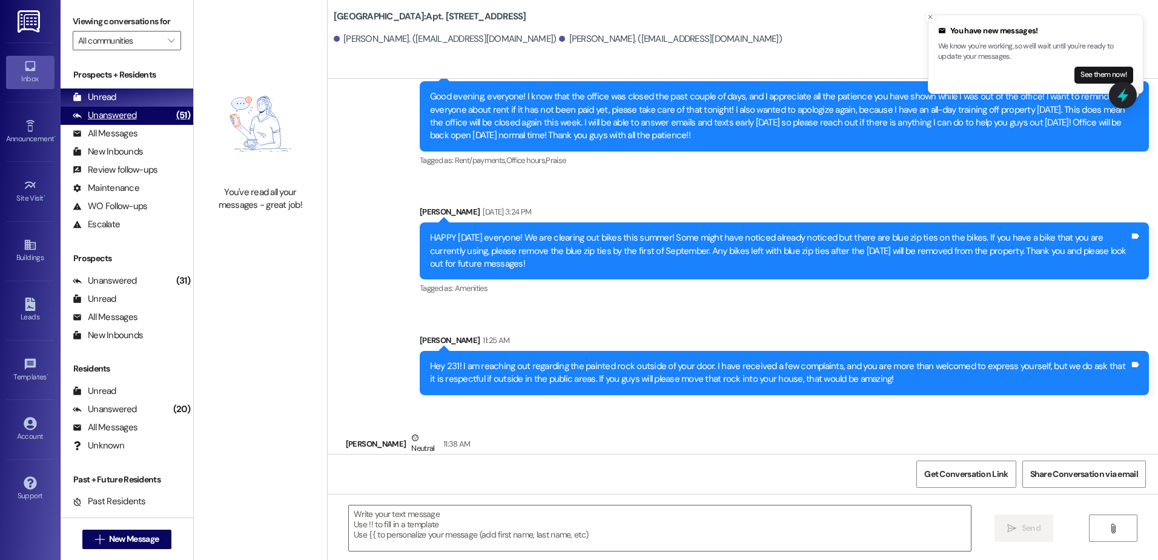
click at [94, 111] on div "Unanswered" at bounding box center [105, 115] width 64 height 13
click at [101, 94] on div "Unread" at bounding box center [95, 97] width 44 height 13
click at [931, 18] on icon "Close toast" at bounding box center [930, 16] width 7 height 7
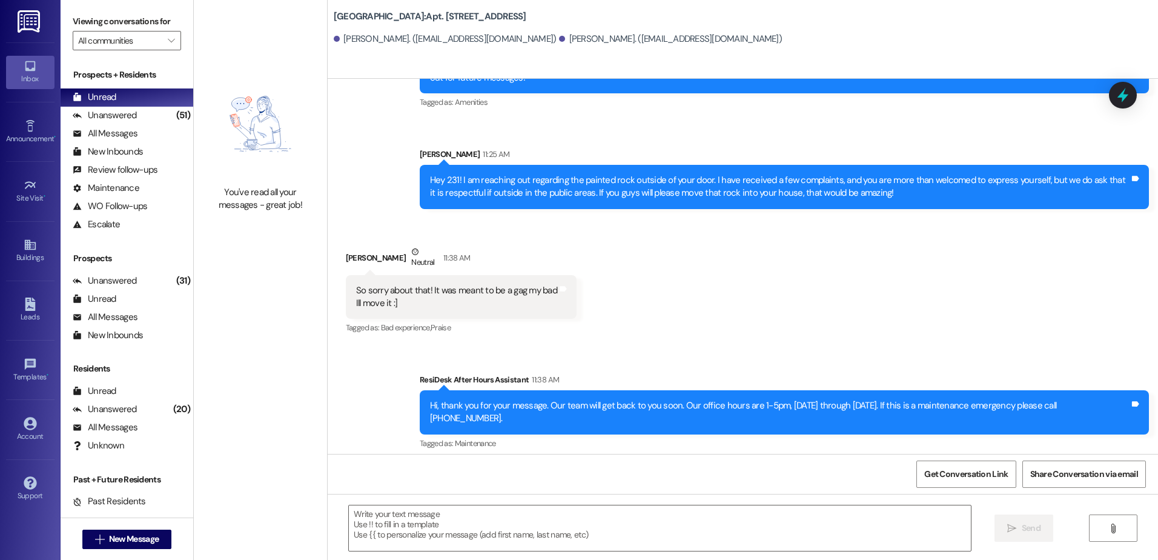
scroll to position [7784, 0]
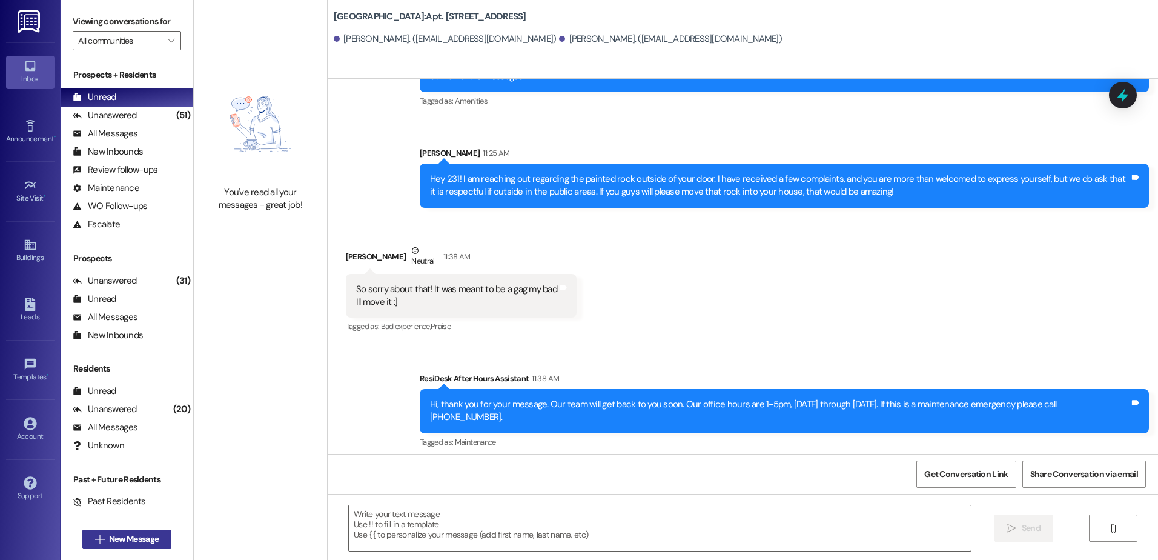
click at [130, 538] on span "New Message" at bounding box center [134, 538] width 50 height 13
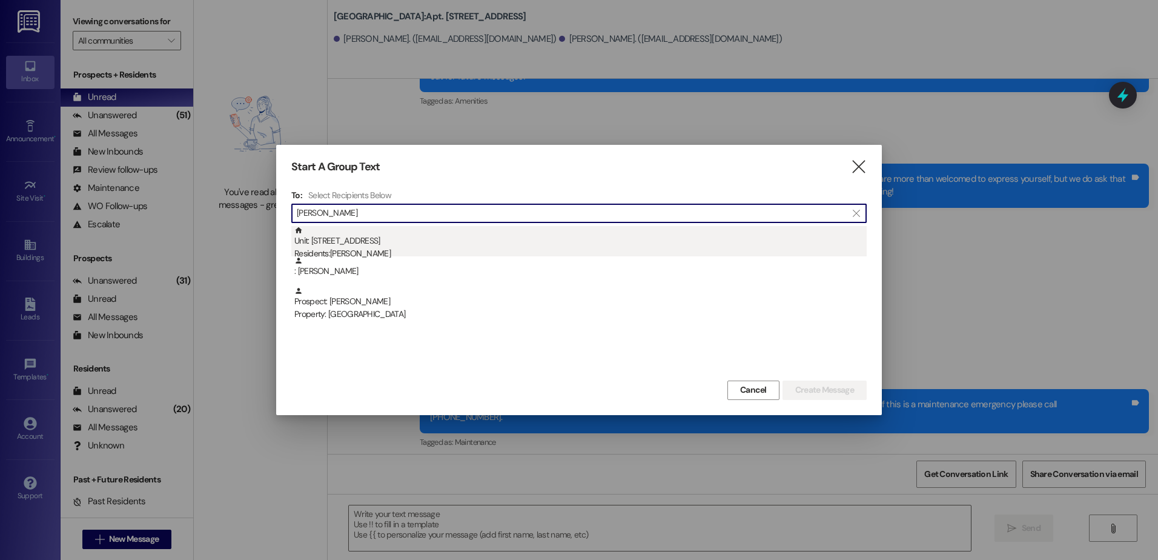
type input "[PERSON_NAME]"
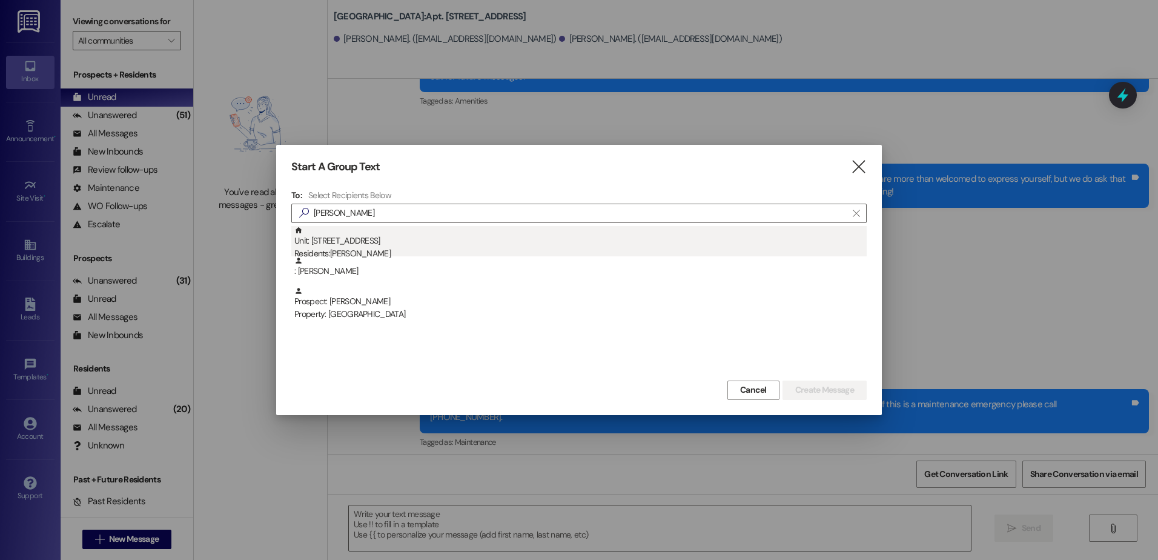
click at [360, 242] on div "Unit: 213 - 1 Central Park Residents: [PERSON_NAME]" at bounding box center [580, 243] width 572 height 35
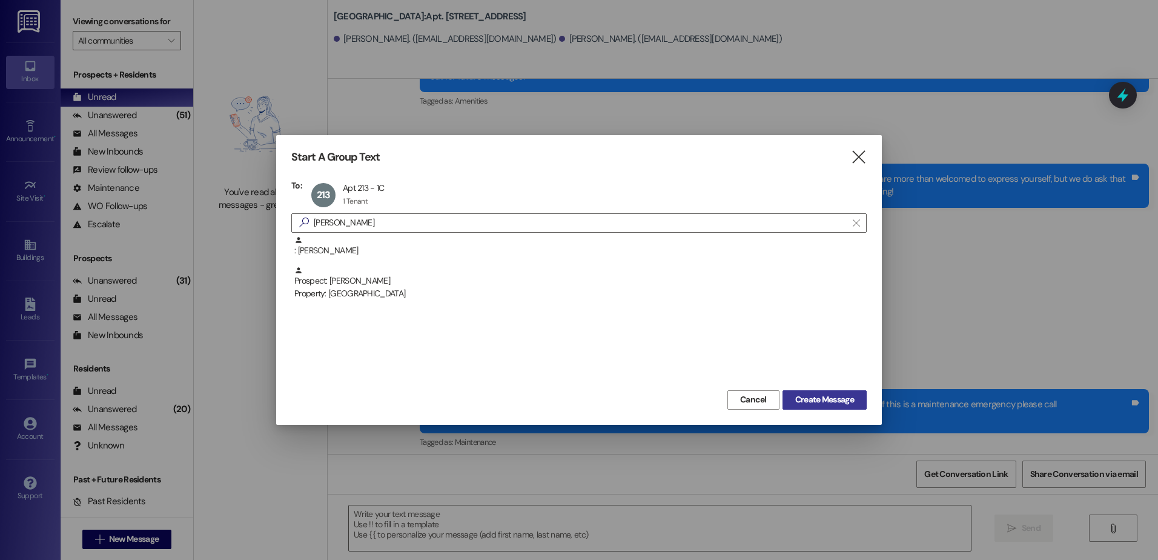
click at [860, 393] on button "Create Message" at bounding box center [825, 399] width 84 height 19
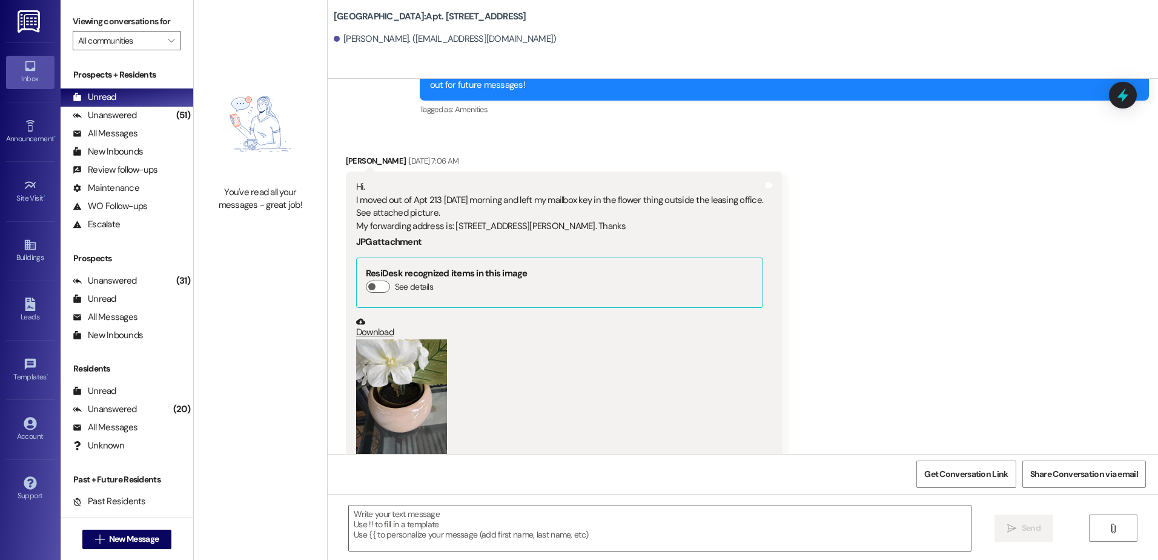
scroll to position [4966, 0]
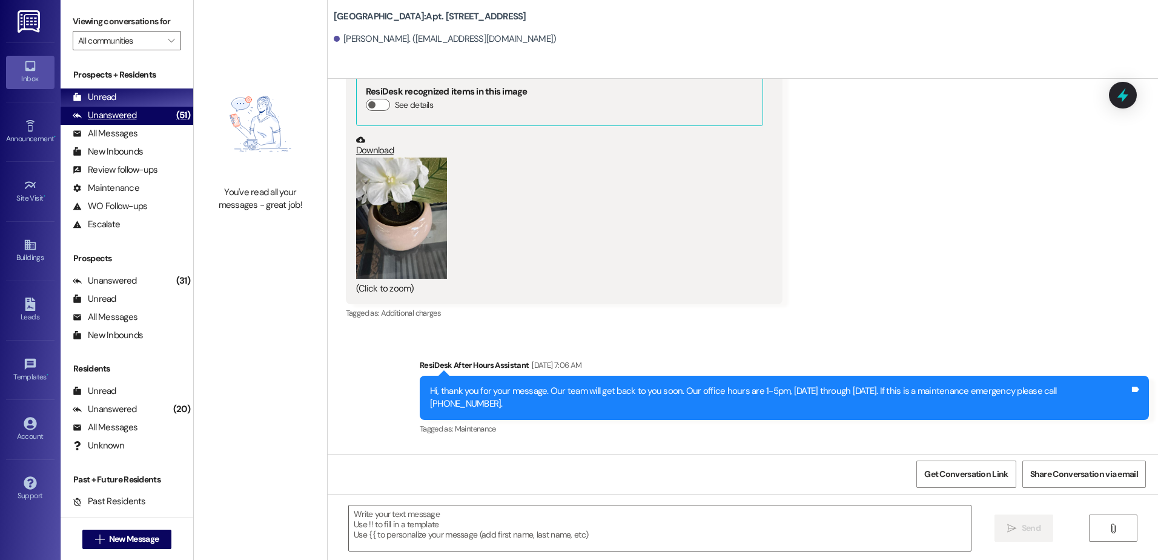
click at [151, 113] on div "Unanswered (51)" at bounding box center [127, 116] width 133 height 18
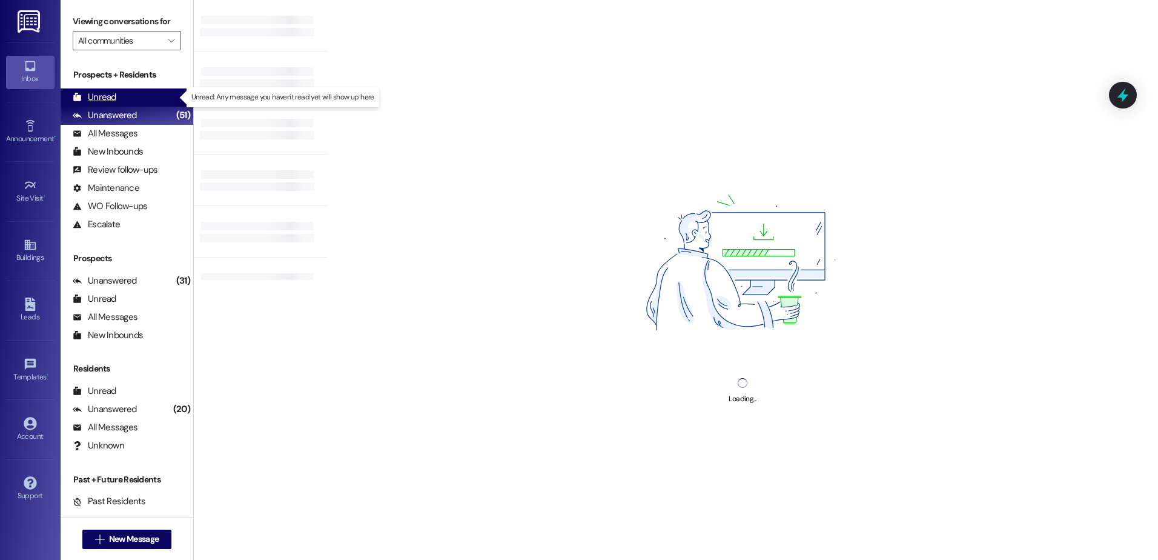
click at [138, 96] on div "Unread (0)" at bounding box center [127, 97] width 133 height 18
